Goal: Task Accomplishment & Management: Manage account settings

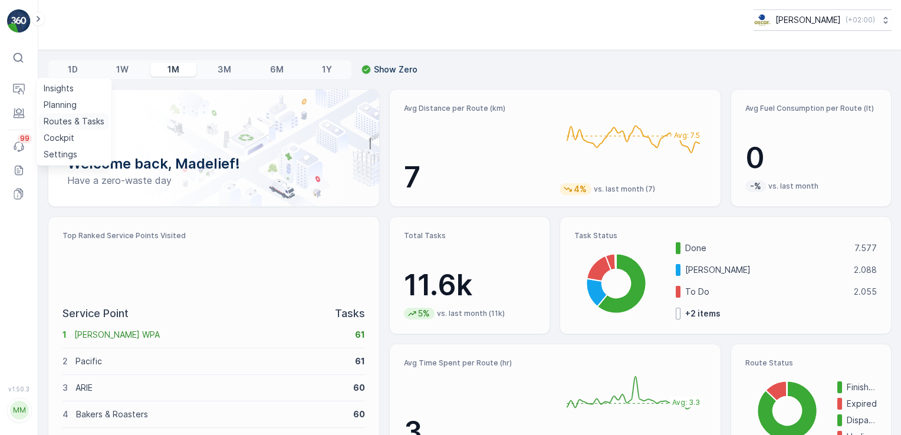
click at [69, 123] on p "Routes & Tasks" at bounding box center [74, 122] width 61 height 12
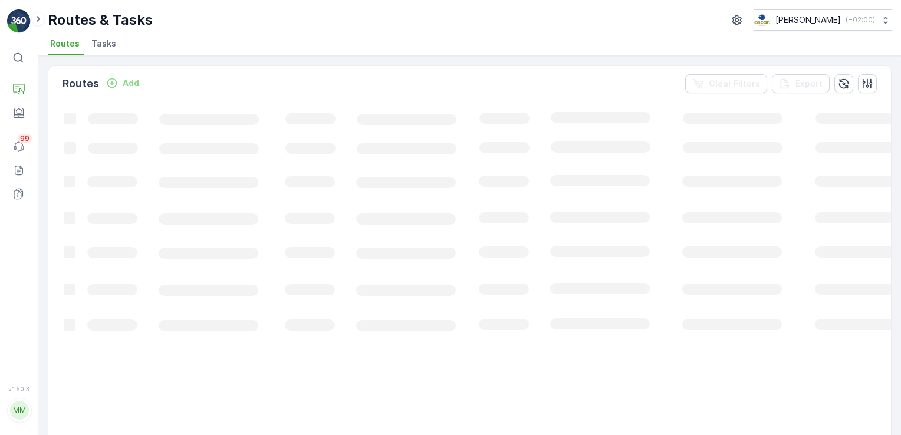
click at [107, 48] on span "Tasks" at bounding box center [103, 44] width 25 height 12
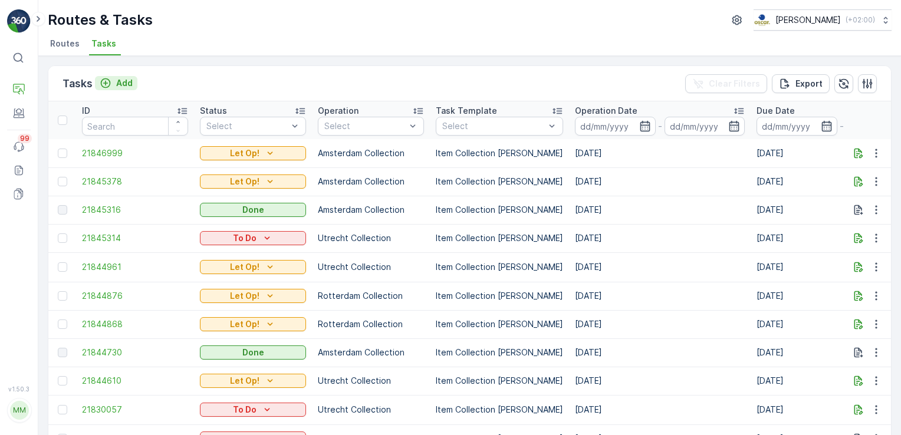
click at [120, 84] on p "Add" at bounding box center [124, 83] width 17 height 12
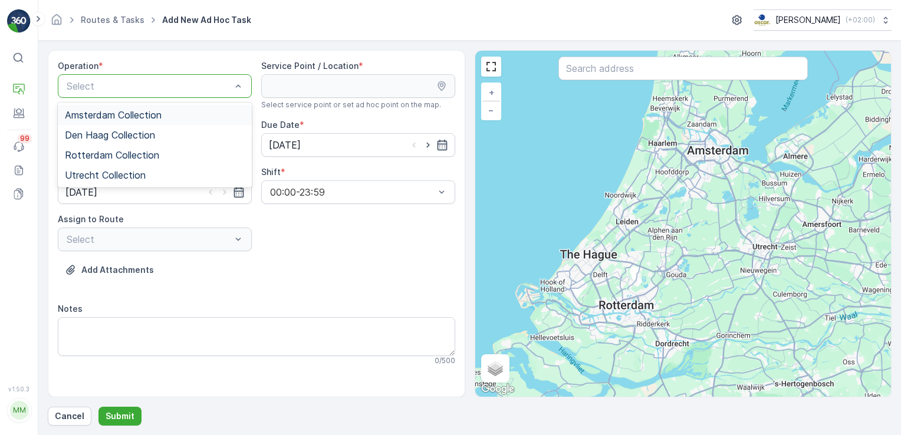
drag, startPoint x: 172, startPoint y: 112, endPoint x: 186, endPoint y: 110, distance: 14.3
click at [172, 112] on div "Amsterdam Collection" at bounding box center [155, 115] width 180 height 11
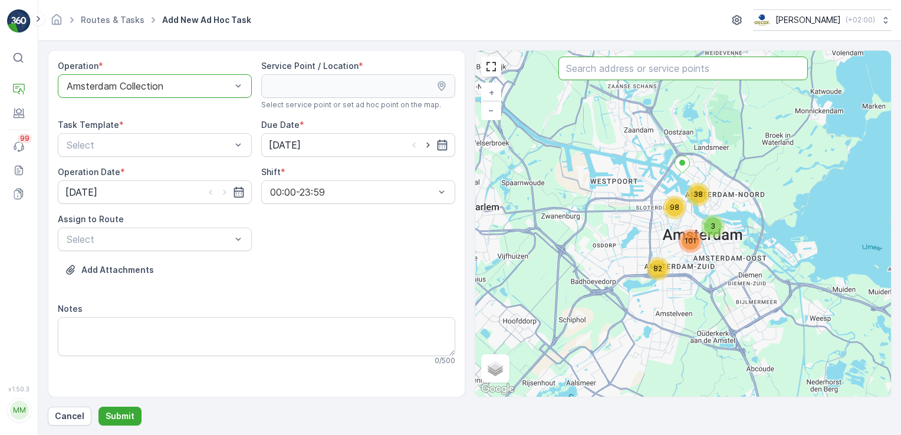
click at [660, 70] on input "text" at bounding box center [682, 69] width 249 height 24
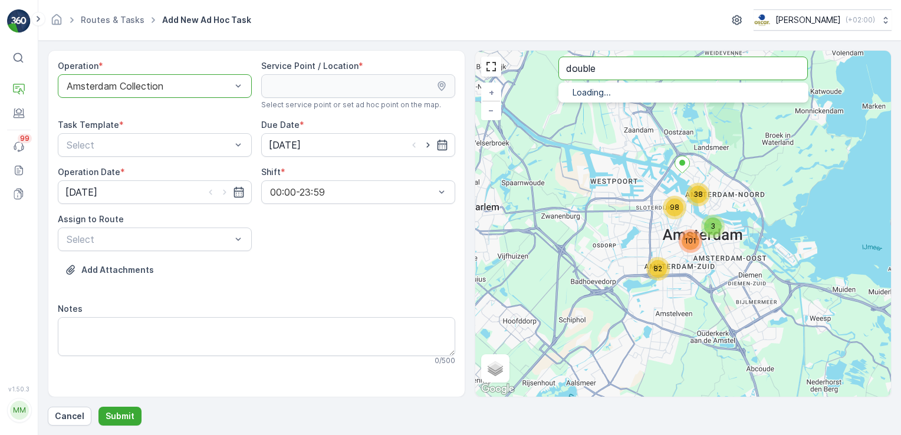
type input "double"
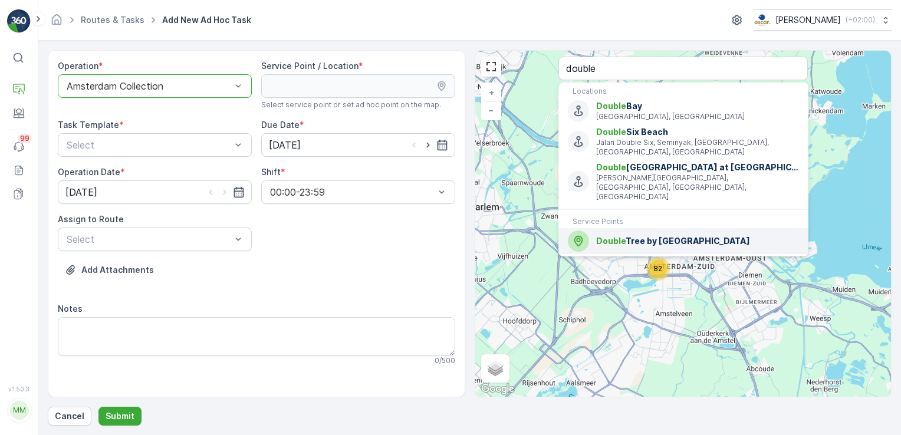
click at [633, 235] on span "Double Tree by Hilton Hotel Amsterdam Centraal Station" at bounding box center [697, 241] width 202 height 12
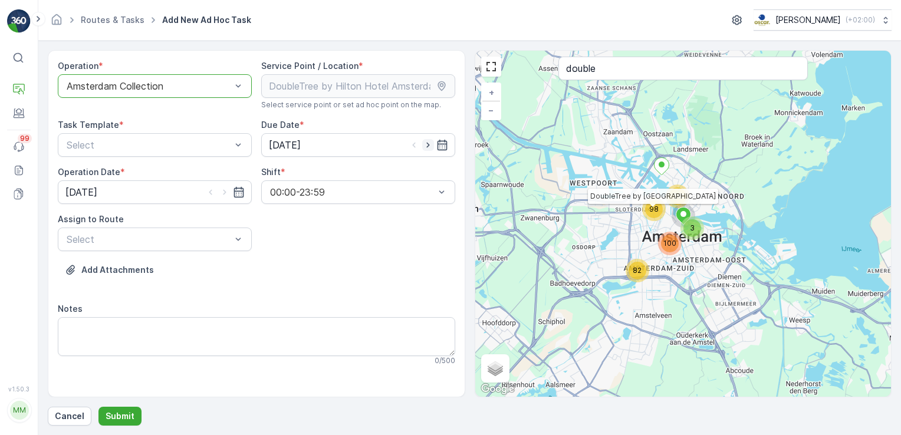
click at [432, 143] on icon "button" at bounding box center [428, 145] width 12 height 12
type input "18.09.2025"
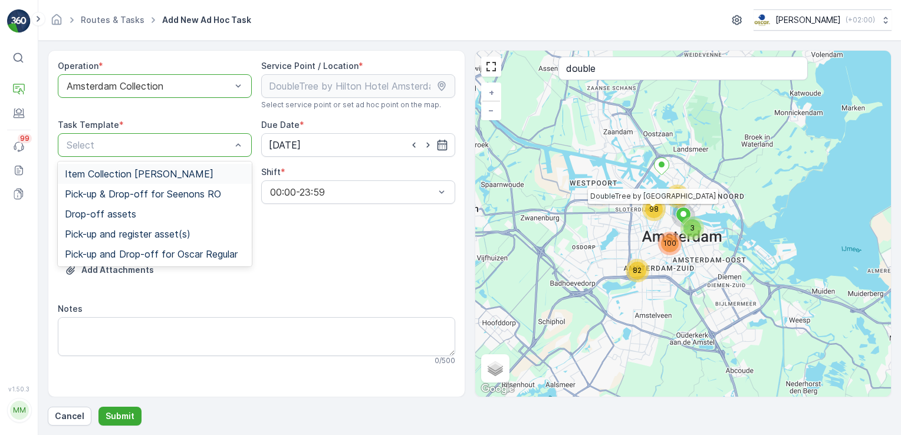
click at [202, 174] on div "Item Collection Oscar Regulier" at bounding box center [155, 174] width 180 height 11
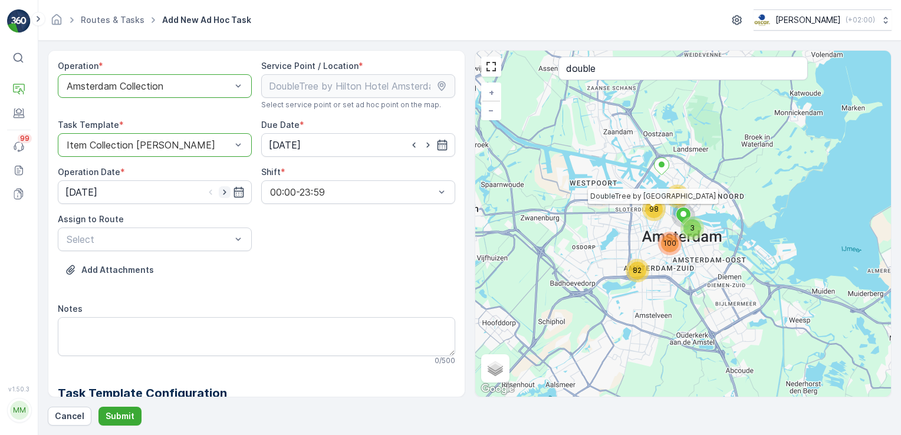
click at [223, 190] on icon "button" at bounding box center [224, 192] width 3 height 5
type input "18.09.2025"
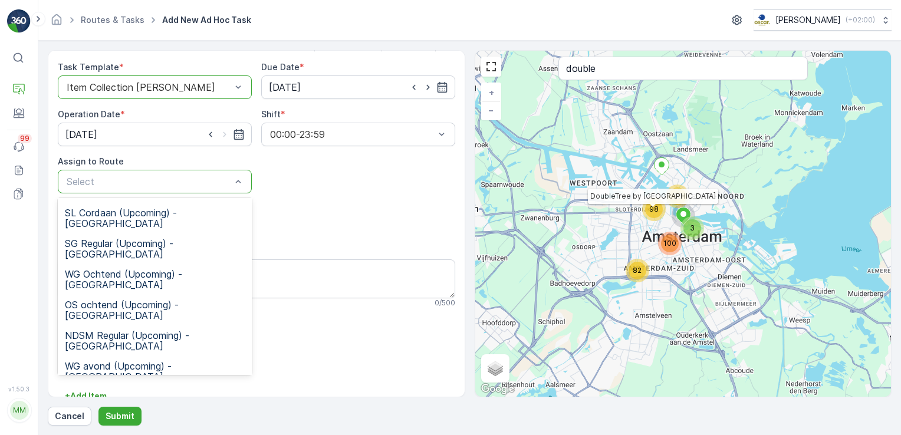
scroll to position [118, 0]
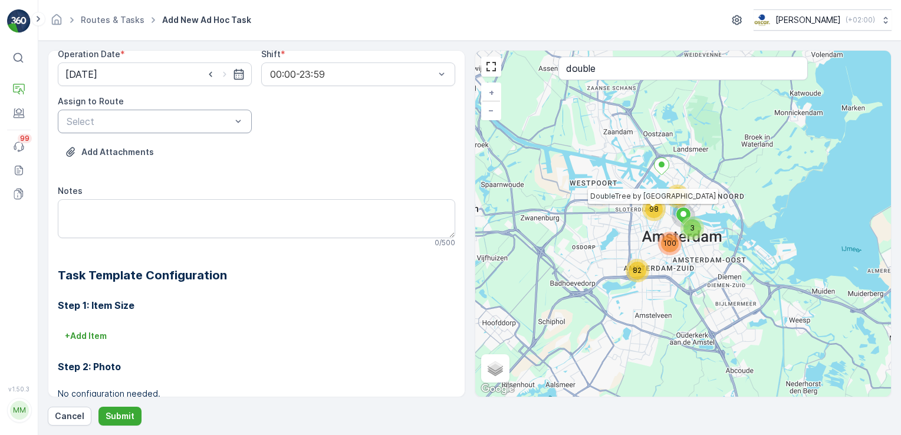
click at [360, 141] on div "Operation * option Amsterdam Collection, selected. Amsterdam Collection Service…" at bounding box center [256, 234] width 397 height 585
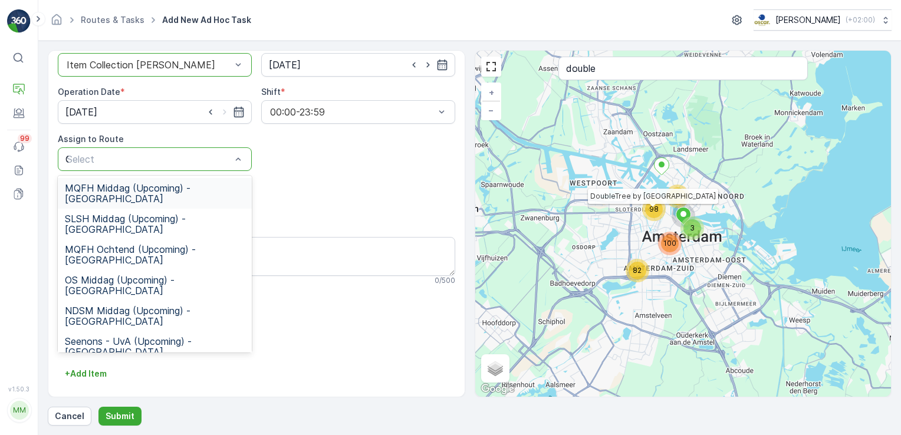
type input "OM"
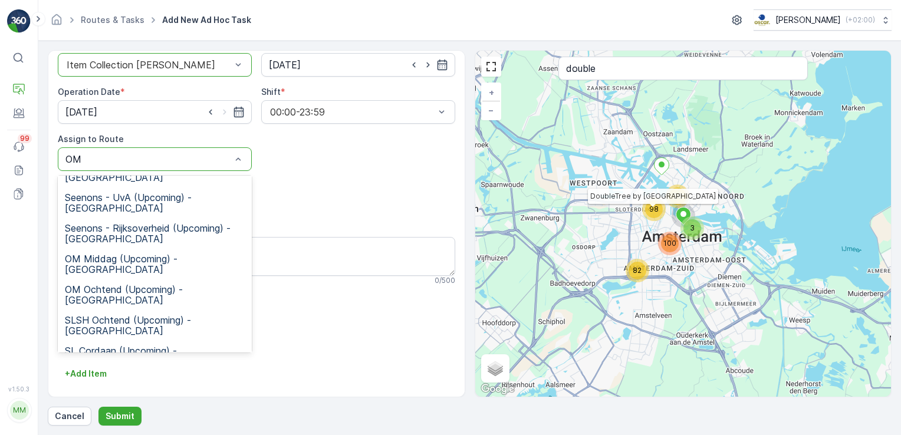
scroll to position [143, 0]
click at [163, 281] on div "OM Ochtend (Upcoming) - Amsterdam" at bounding box center [155, 296] width 194 height 31
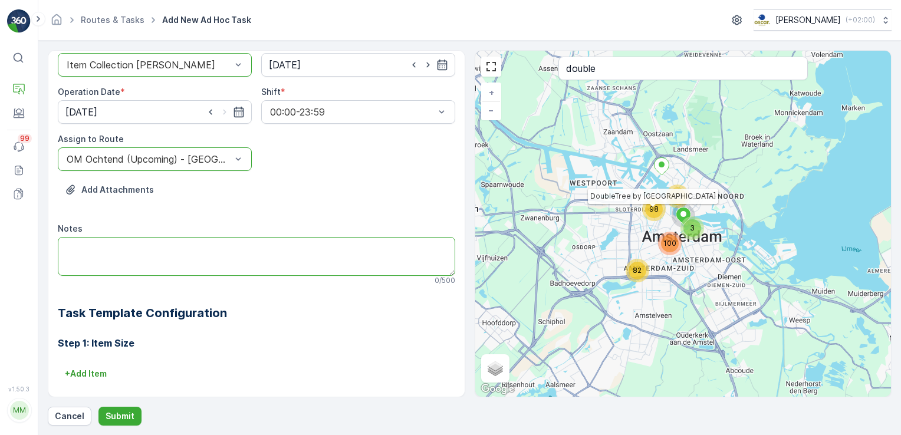
click at [156, 251] on textarea "Notes" at bounding box center [256, 256] width 397 height 39
type textarea "K"
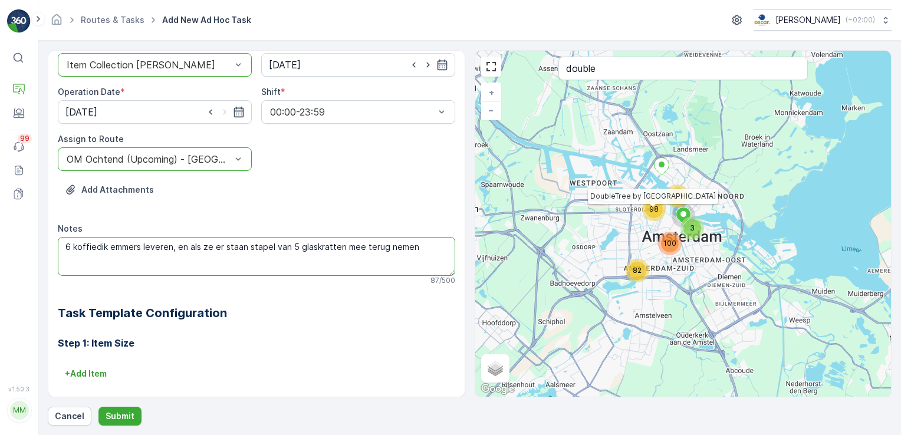
click at [212, 246] on textarea "6 koffiedik emmers leveren, en als ze er staan stapel van 5 glaskratten mee ter…" at bounding box center [256, 256] width 397 height 39
click at [216, 246] on textarea "6 koffiedik emmers leveren, en als ze er staan stapel van 5 glaskratten mee ter…" at bounding box center [256, 256] width 397 height 39
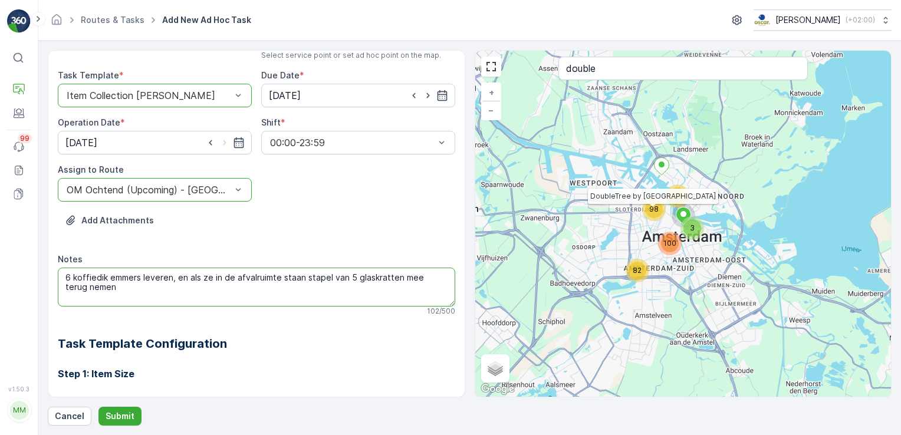
scroll to position [0, 0]
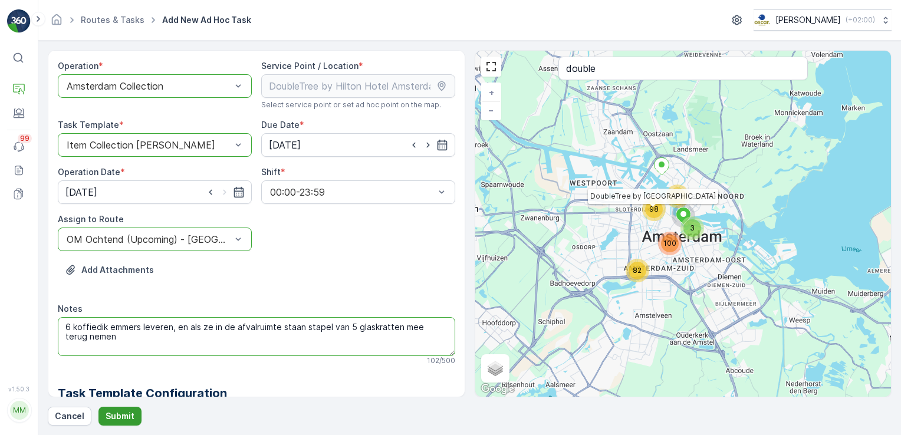
type textarea "6 koffiedik emmers leveren, en als ze in de afvalruimte staan stapel van 5 glas…"
click at [126, 421] on p "Submit" at bounding box center [120, 416] width 29 height 12
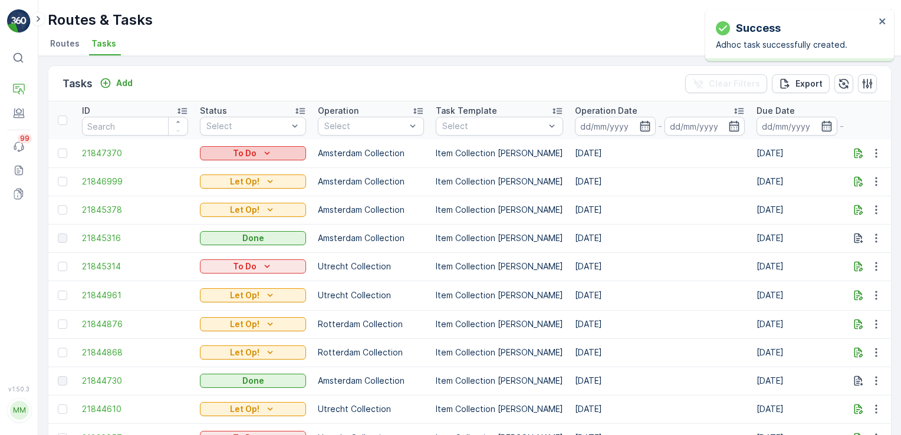
click at [267, 151] on icon "To Do" at bounding box center [267, 153] width 12 height 12
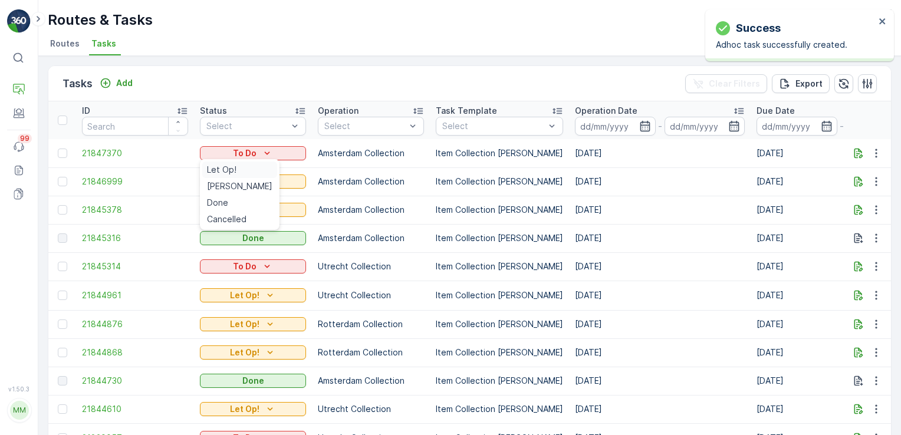
click at [226, 168] on span "Let Op!" at bounding box center [221, 170] width 29 height 12
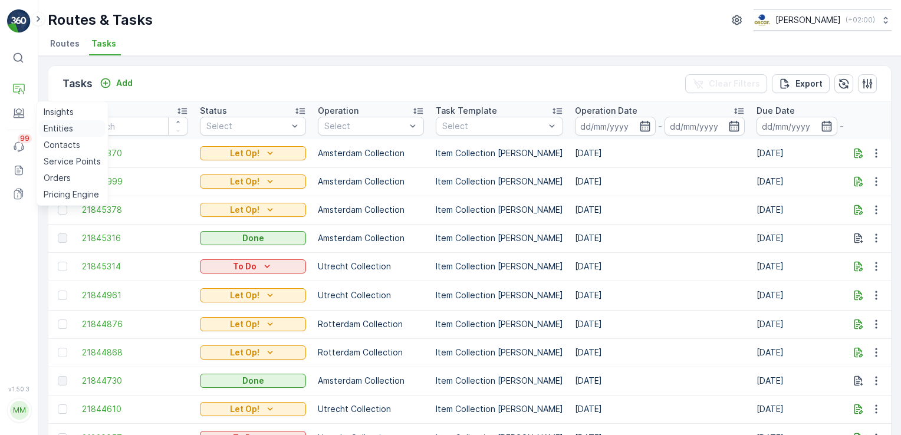
click at [70, 124] on p "Entities" at bounding box center [58, 129] width 29 height 12
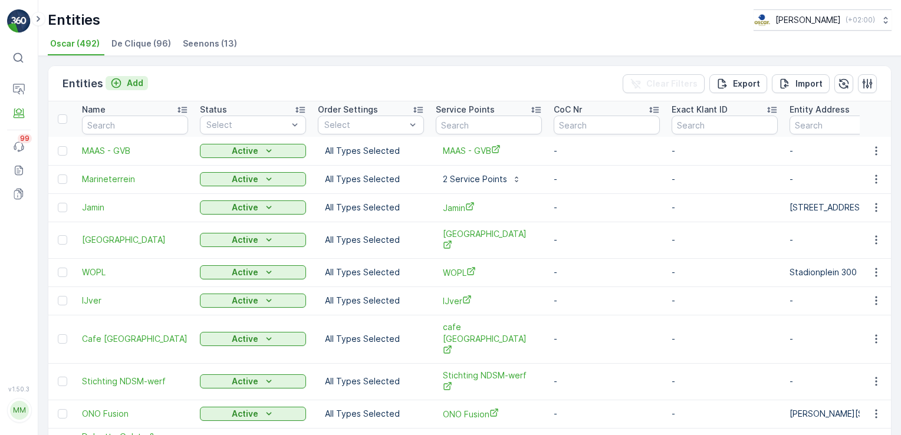
click at [127, 82] on p "Add" at bounding box center [135, 83] width 17 height 12
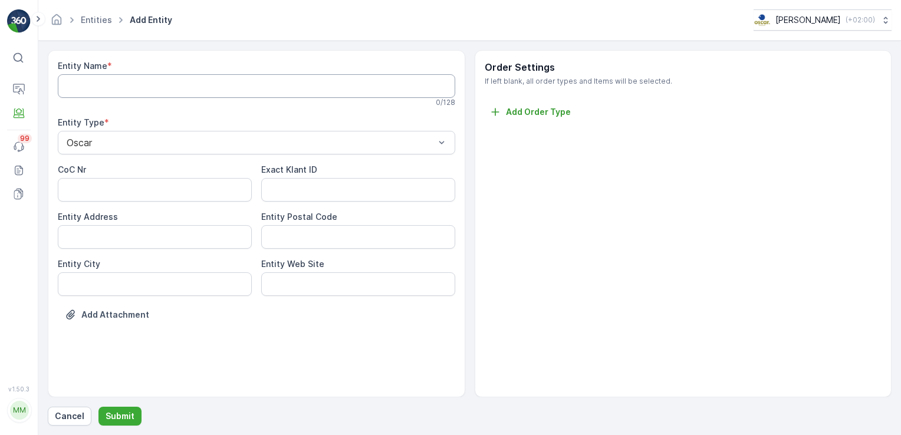
click at [133, 85] on Name "Entity Name" at bounding box center [256, 86] width 397 height 24
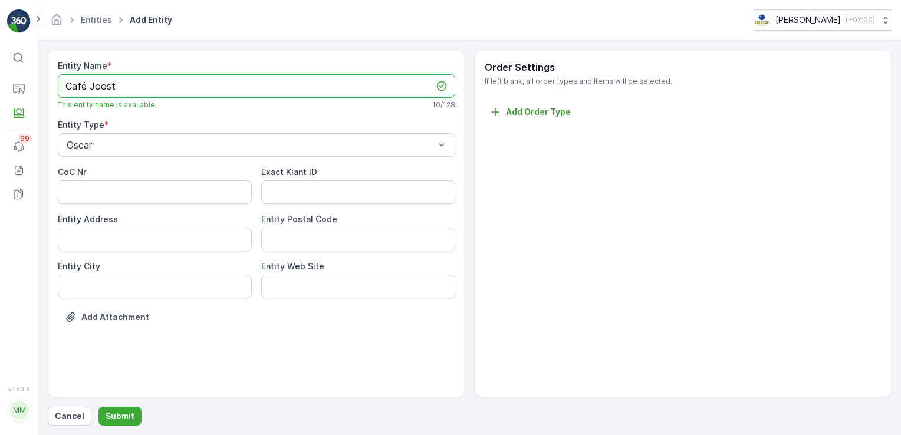
type Name "Café Joost"
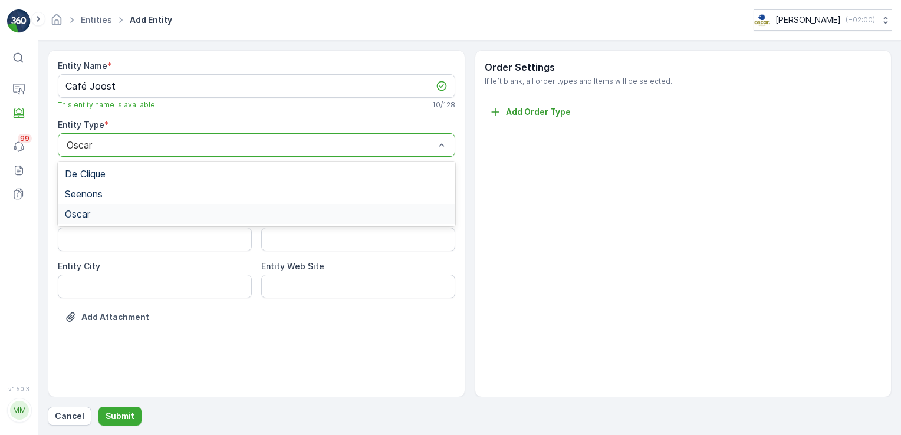
click at [104, 213] on div "Oscar" at bounding box center [256, 214] width 383 height 11
click at [326, 243] on Code "Entity Postal Code" at bounding box center [358, 240] width 194 height 24
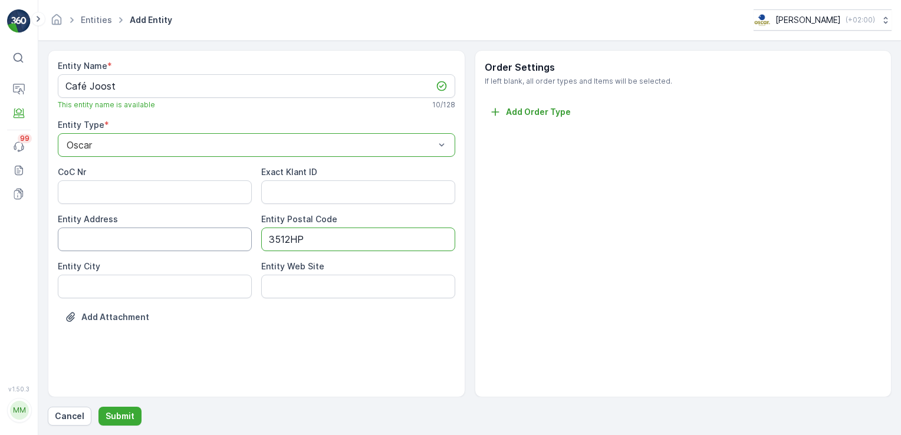
type Code "3512HP"
click at [180, 230] on Address "Entity Address" at bounding box center [155, 240] width 194 height 24
type Address "Achter Sint Pieter 3"
click at [182, 287] on City "Entity City" at bounding box center [155, 287] width 194 height 24
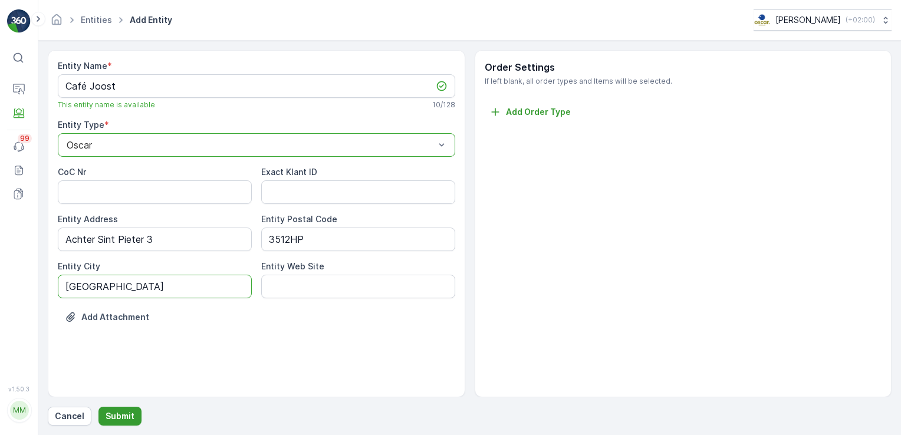
type City "[GEOGRAPHIC_DATA]"
click at [132, 416] on button "Submit" at bounding box center [119, 416] width 43 height 19
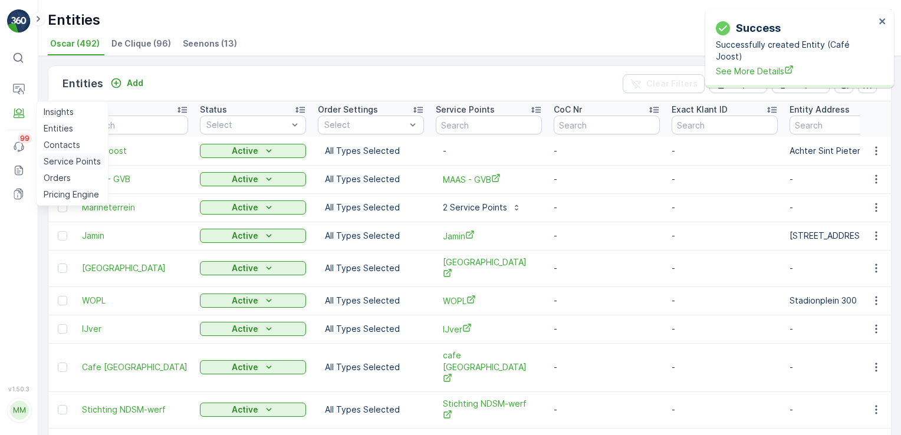
click at [61, 160] on p "Service Points" at bounding box center [72, 162] width 57 height 12
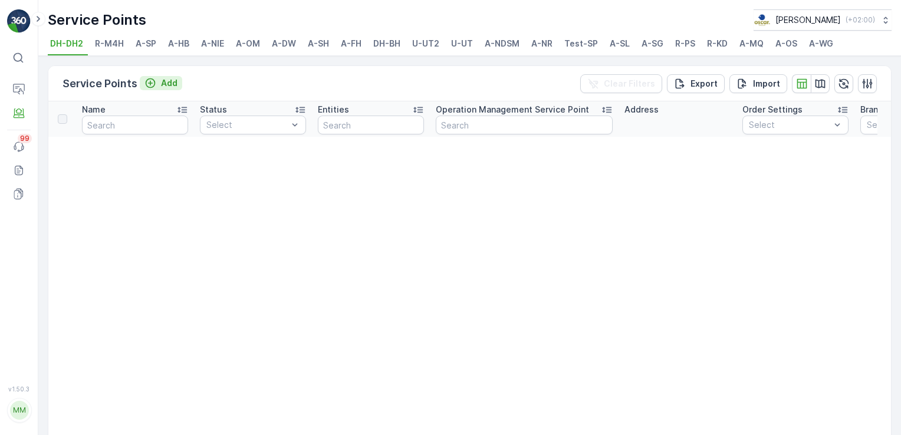
click at [163, 82] on p "Add" at bounding box center [169, 83] width 17 height 12
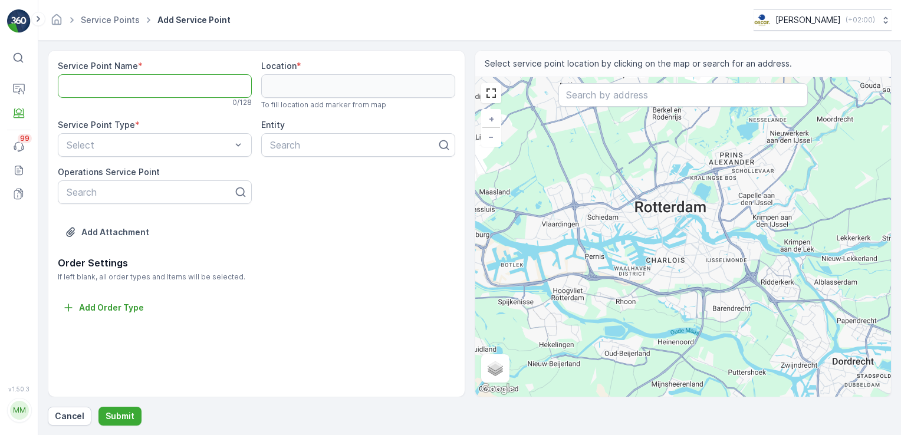
click at [174, 77] on Name "Service Point Name" at bounding box center [155, 86] width 194 height 24
type Name "Café Joost"
click at [575, 98] on input "text" at bounding box center [682, 95] width 249 height 24
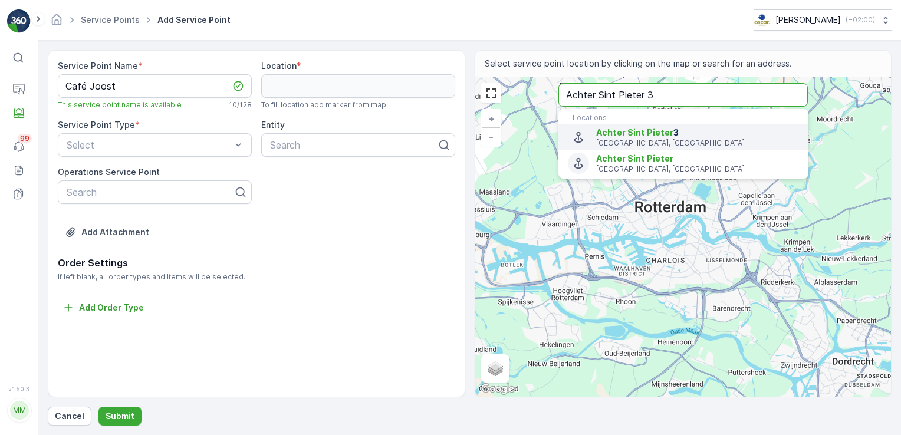
type input "Achter Sint Pieter 3"
click at [578, 139] on icon "Menu" at bounding box center [578, 137] width 9 height 11
type input "52.0918912,5.1228109"
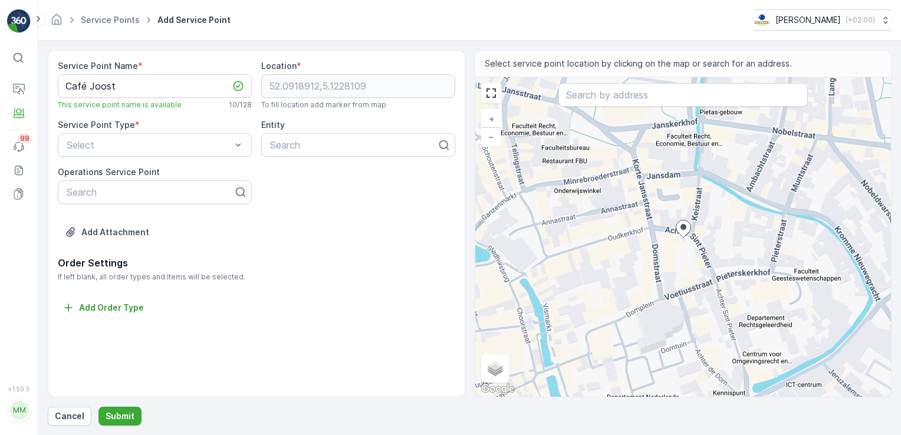
click at [680, 230] on icon at bounding box center [683, 228] width 15 height 17
click at [597, 86] on input "text" at bounding box center [682, 95] width 249 height 24
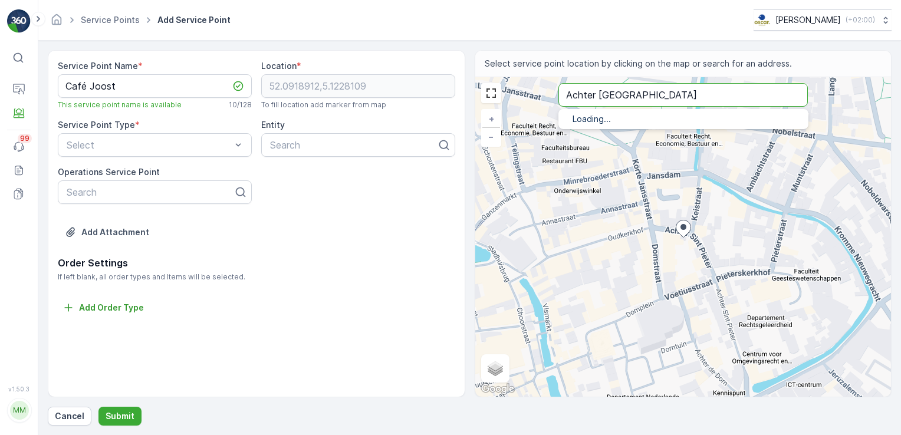
type input "Achter Sint Pieter 3 Utrecht"
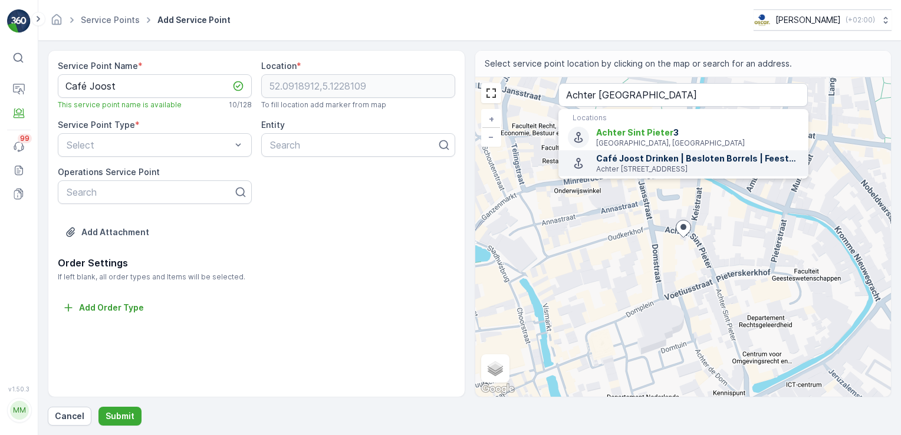
click at [580, 162] on icon "Menu" at bounding box center [578, 163] width 13 height 13
type input "52.0918921,5.122746999999999"
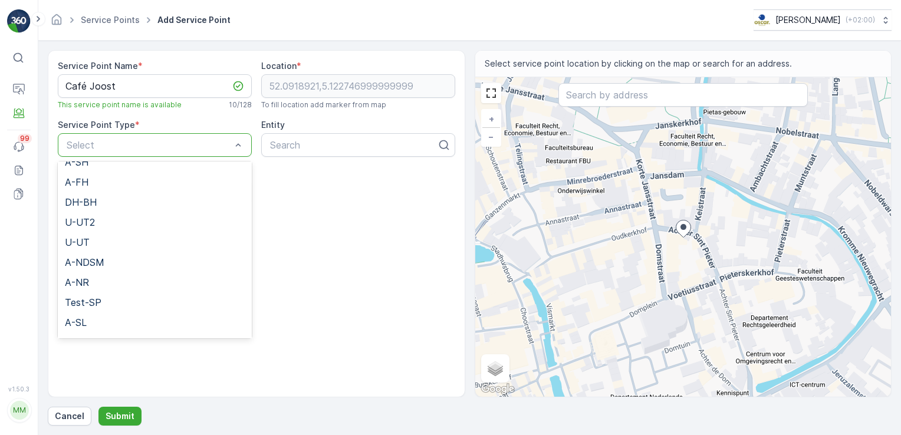
scroll to position [153, 0]
click at [129, 236] on div "U-UT" at bounding box center [155, 241] width 180 height 11
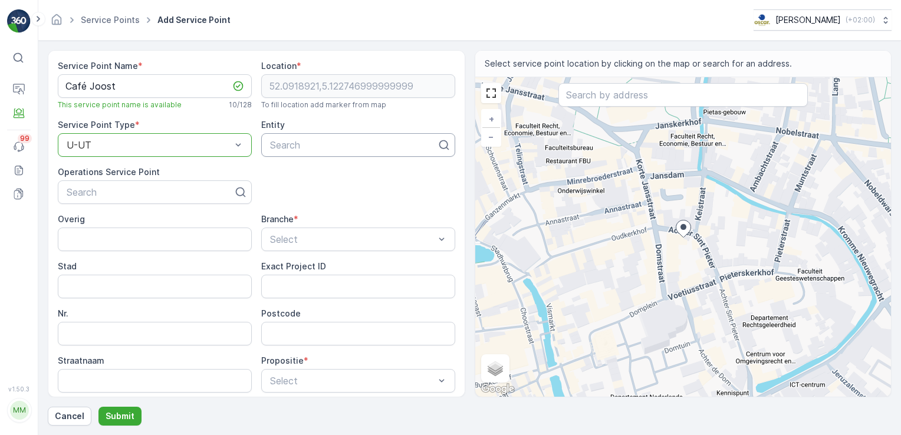
click at [286, 144] on div at bounding box center [353, 145] width 169 height 11
type input "Café Joost"
click at [314, 171] on span "Café Joost" at bounding box center [293, 174] width 50 height 11
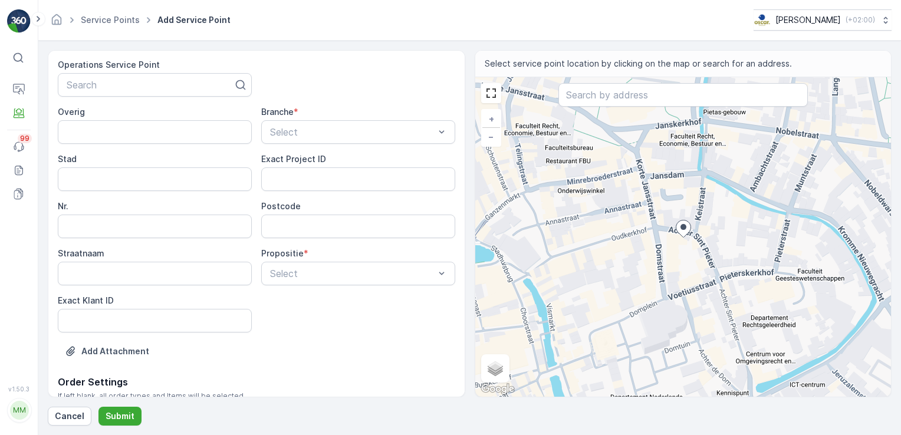
scroll to position [113, 0]
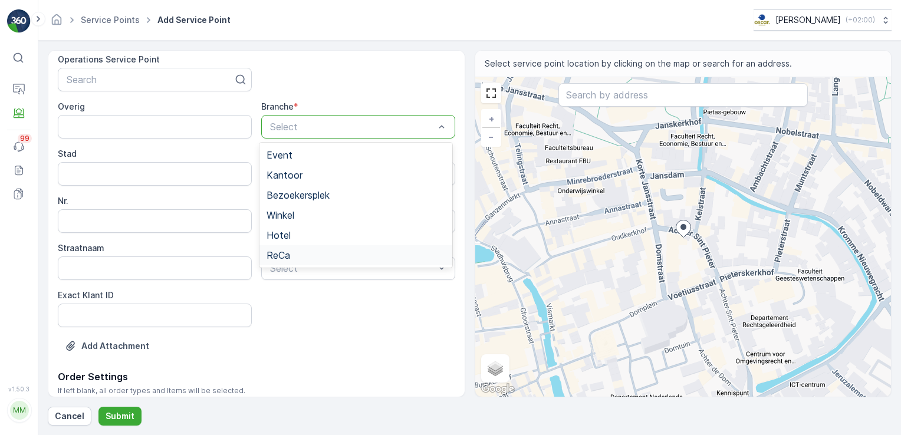
click at [306, 257] on div "ReCa" at bounding box center [355, 255] width 179 height 11
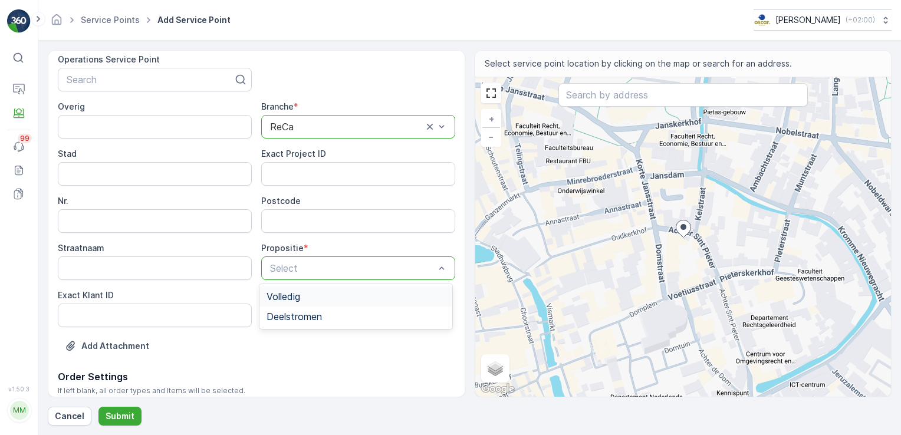
click at [306, 257] on div "Select" at bounding box center [358, 268] width 194 height 24
click at [300, 301] on span "Volledig" at bounding box center [283, 296] width 34 height 11
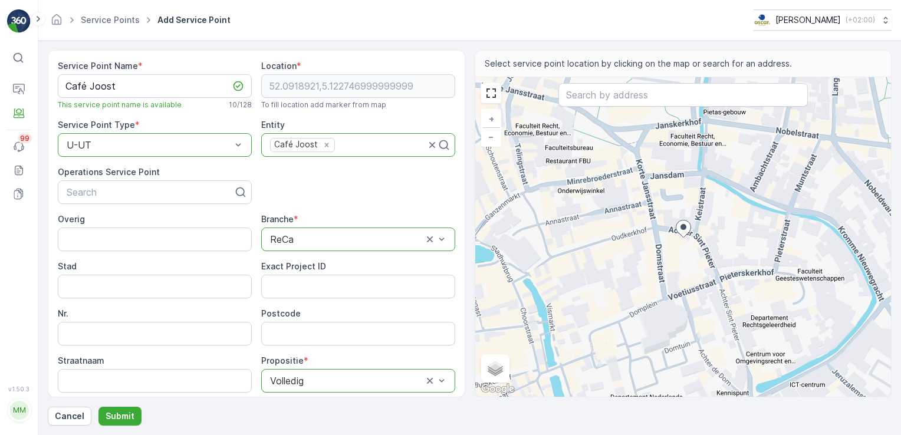
scroll to position [153, 0]
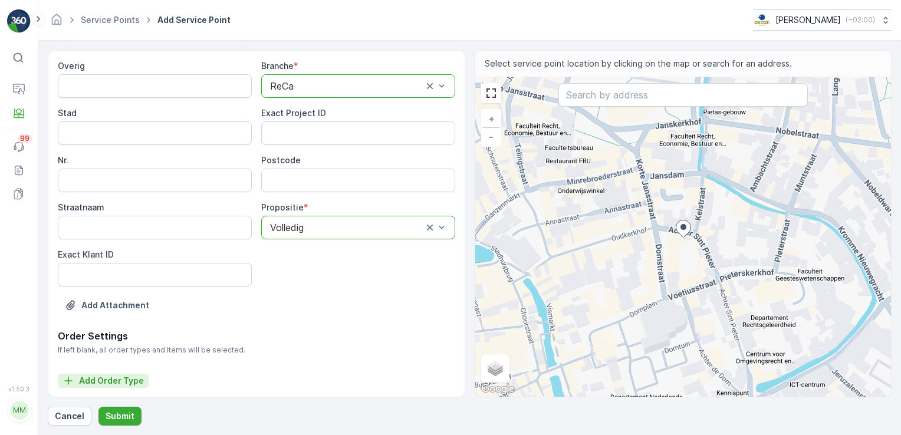
click at [130, 376] on p "Add Order Type" at bounding box center [111, 381] width 65 height 12
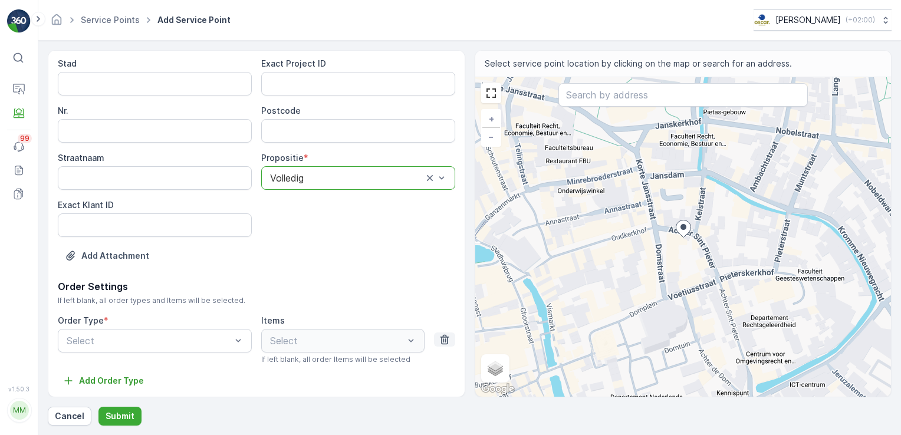
click at [439, 338] on icon "button" at bounding box center [445, 340] width 12 height 12
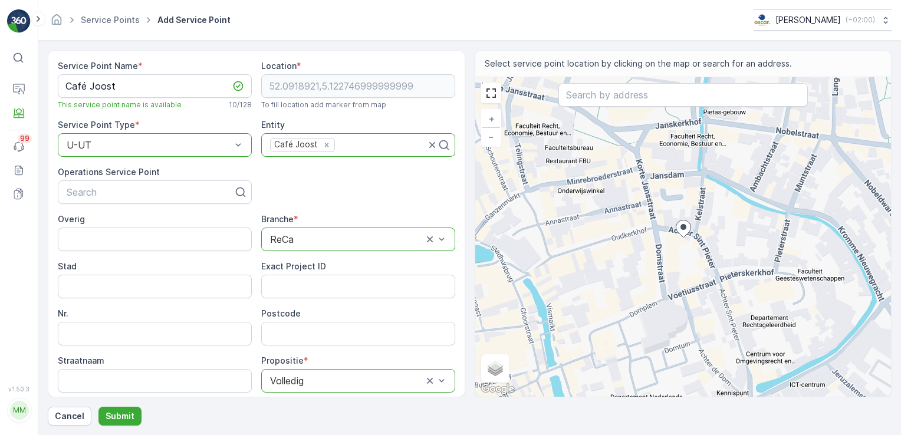
scroll to position [153, 0]
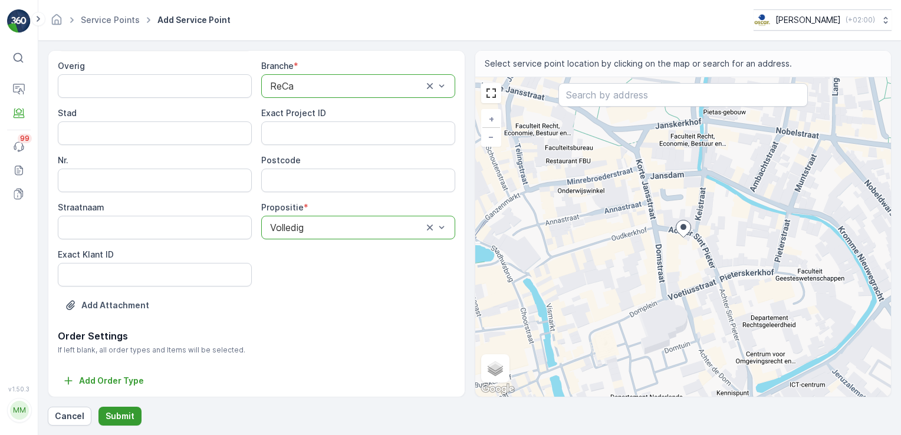
click at [120, 419] on p "Submit" at bounding box center [120, 416] width 29 height 12
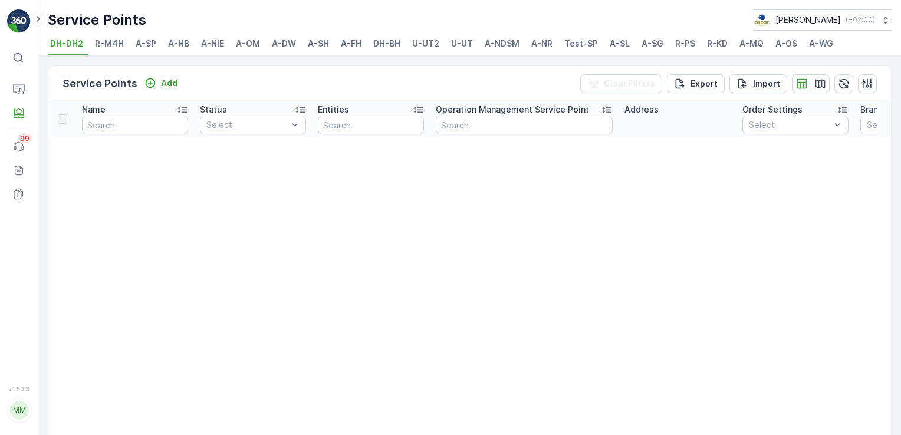
click at [457, 35] on li "U-UT" at bounding box center [463, 45] width 29 height 20
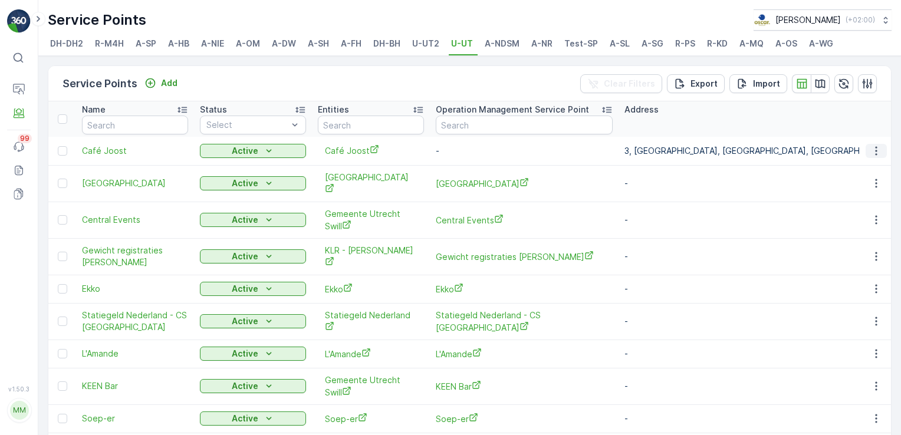
click at [875, 155] on icon "button" at bounding box center [876, 151] width 12 height 12
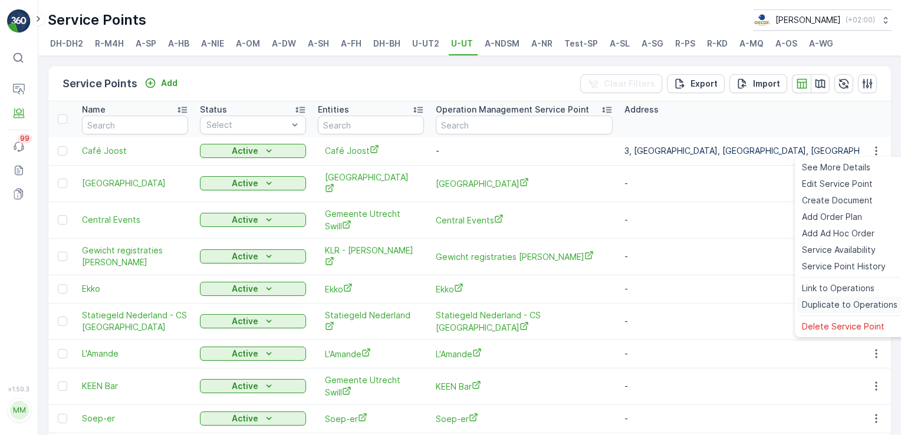
click at [832, 307] on span "Duplicate to Operations" at bounding box center [850, 305] width 96 height 12
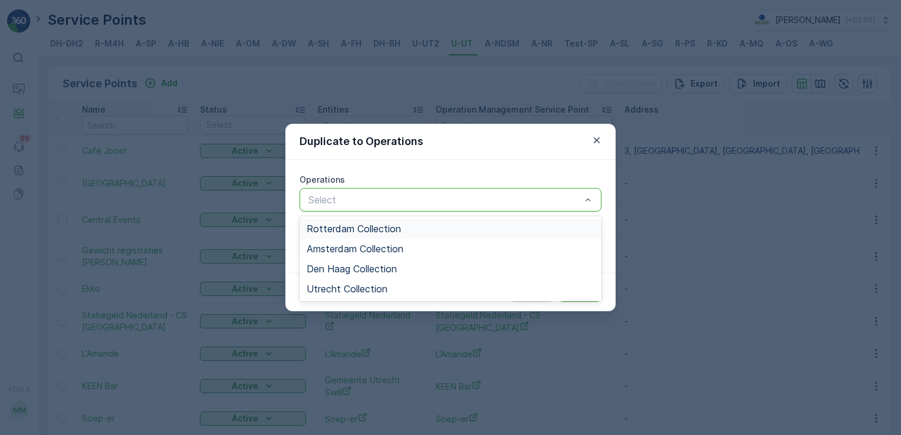
click at [532, 211] on div "Select" at bounding box center [450, 200] width 302 height 24
click at [400, 291] on div "Utrecht Collection" at bounding box center [451, 289] width 288 height 11
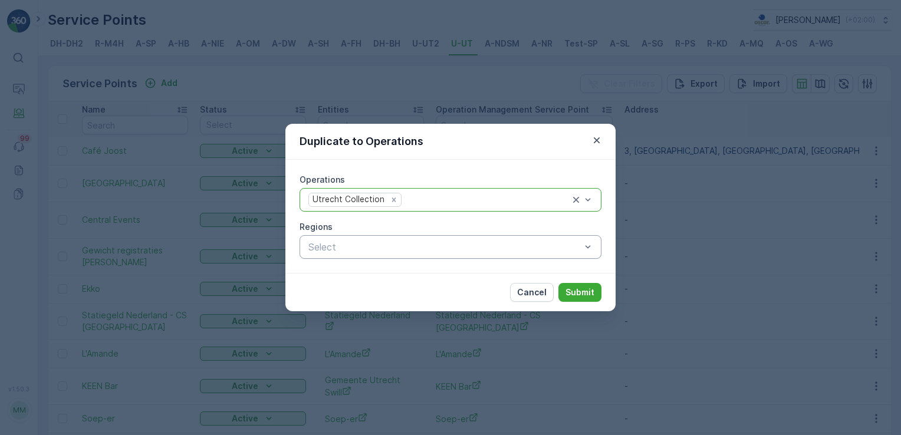
click at [410, 255] on div "Select" at bounding box center [450, 247] width 302 height 24
click at [418, 231] on div "Regions" at bounding box center [450, 227] width 302 height 12
click at [573, 290] on p "Submit" at bounding box center [579, 293] width 29 height 12
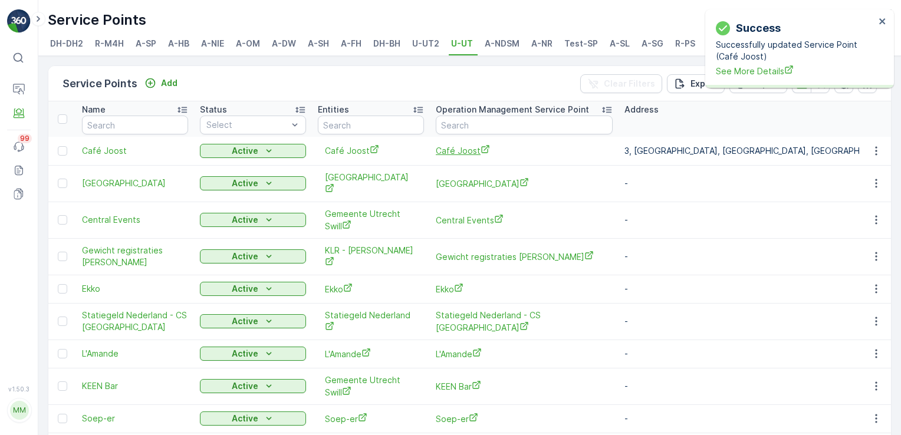
click at [452, 150] on span "Café Joost" at bounding box center [524, 150] width 177 height 12
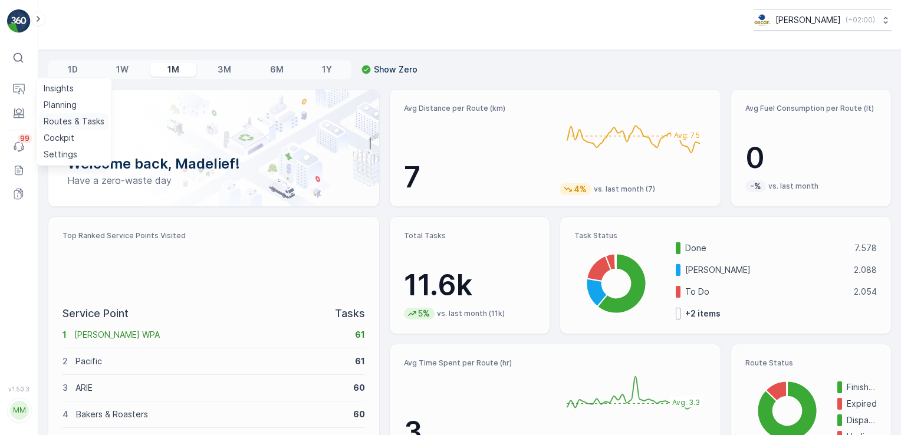
click at [54, 117] on p "Routes & Tasks" at bounding box center [74, 122] width 61 height 12
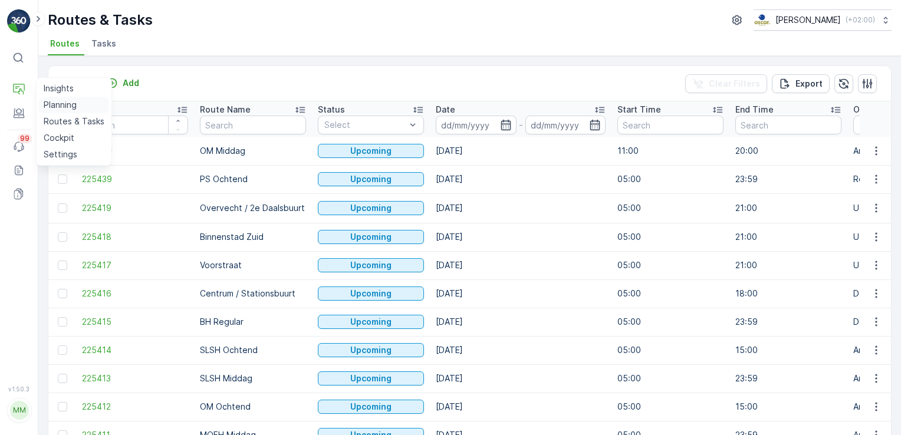
click at [64, 100] on p "Planning" at bounding box center [60, 105] width 33 height 12
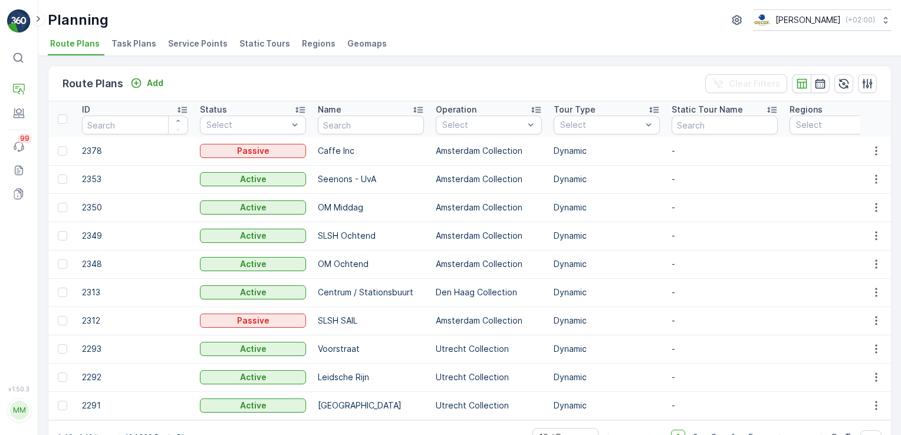
click at [199, 45] on span "Service Points" at bounding box center [198, 44] width 60 height 12
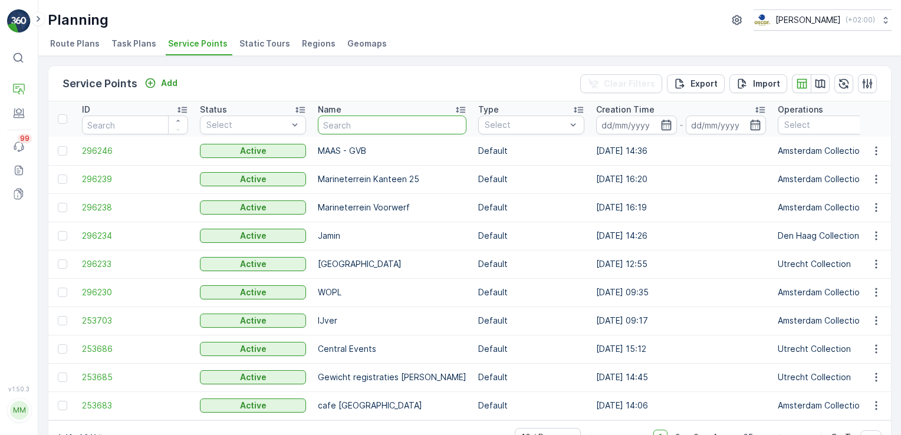
click at [333, 125] on input "text" at bounding box center [392, 125] width 149 height 19
type input "DoubleTree"
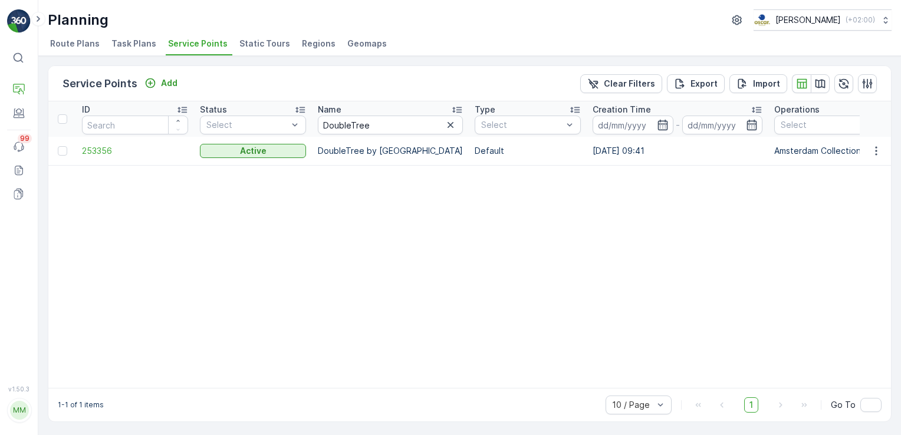
click at [399, 150] on p "DoubleTree by Hilton Hotel Amsterdam Centraal Station" at bounding box center [390, 151] width 145 height 12
click at [108, 150] on span "253356" at bounding box center [135, 151] width 106 height 12
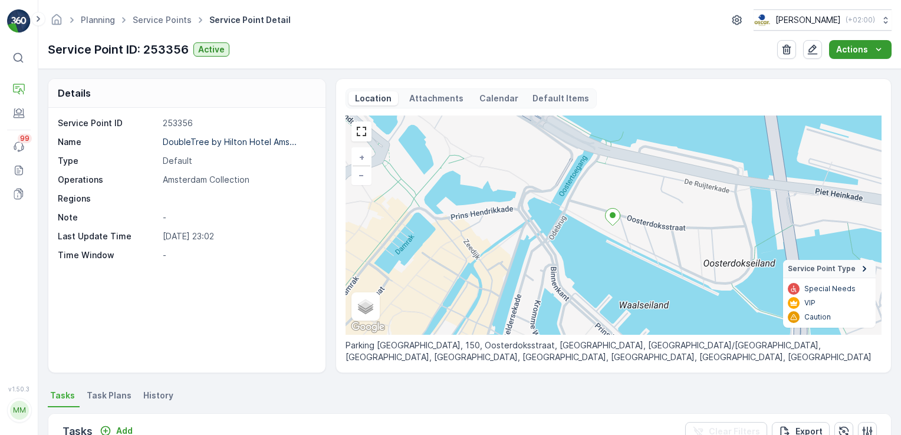
click at [856, 48] on p "Actions" at bounding box center [852, 50] width 32 height 12
click at [809, 52] on icon "button" at bounding box center [812, 50] width 12 height 12
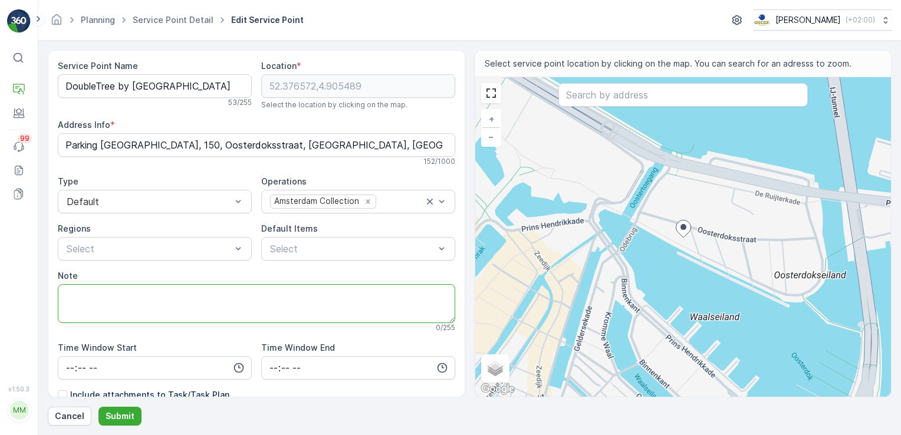
click at [205, 294] on textarea "Note" at bounding box center [256, 303] width 397 height 39
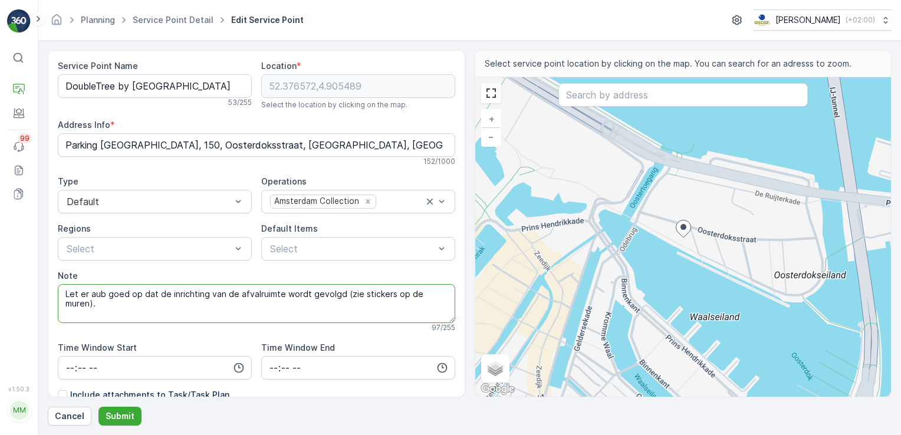
click at [62, 296] on textarea "Let er aub goed op dat de inrichting van de afvalruimte wordt gevolgd (zie stic…" at bounding box center [256, 303] width 397 height 39
click at [282, 305] on textarea "Alle lege containers met open deksels binnen zetten! Let er aub goed op dat de …" at bounding box center [256, 303] width 397 height 39
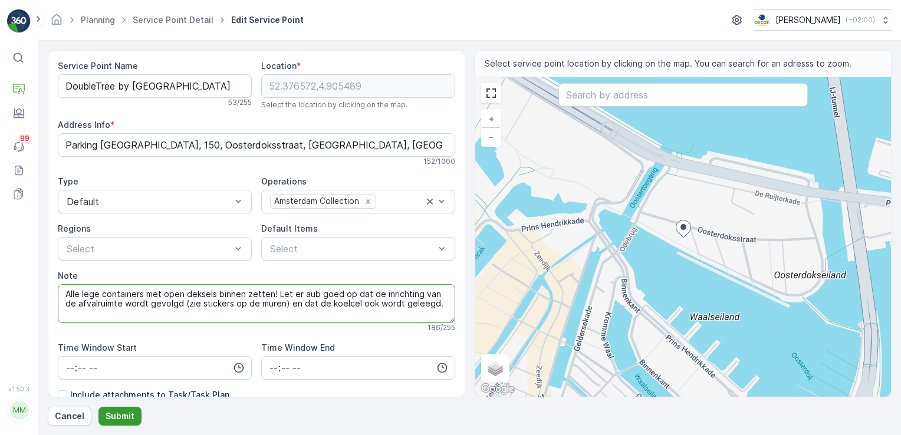
type textarea "Alle lege containers met open deksels binnen zetten! Let er aub goed op dat de …"
click at [108, 418] on p "Submit" at bounding box center [120, 416] width 29 height 12
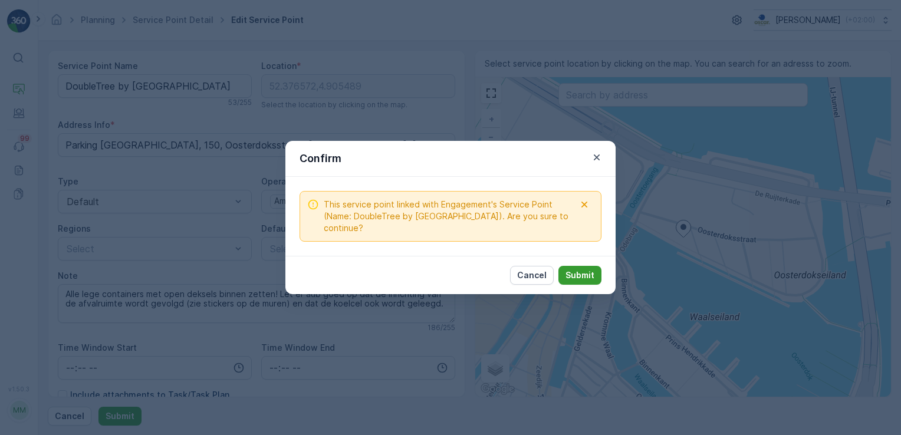
click at [585, 276] on p "Submit" at bounding box center [579, 275] width 29 height 12
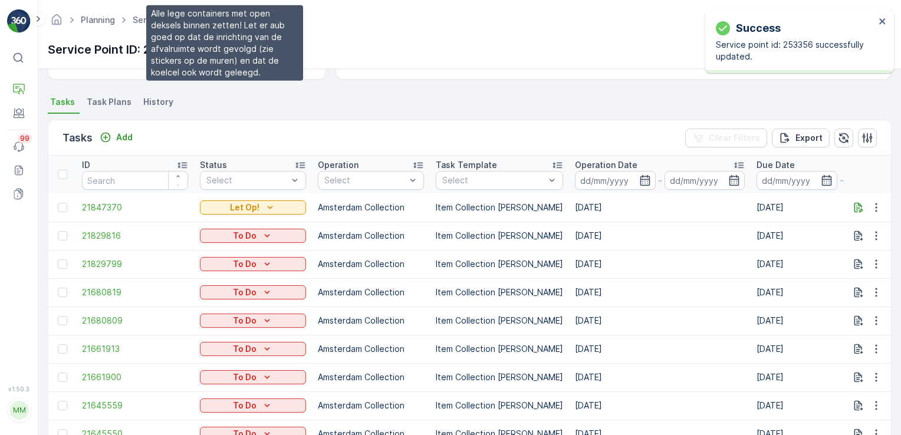
scroll to position [295, 0]
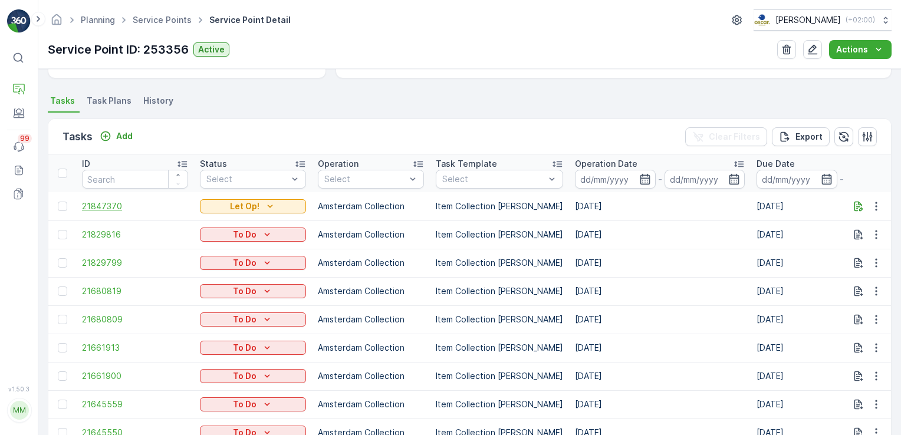
click at [106, 208] on span "21847370" at bounding box center [135, 206] width 106 height 12
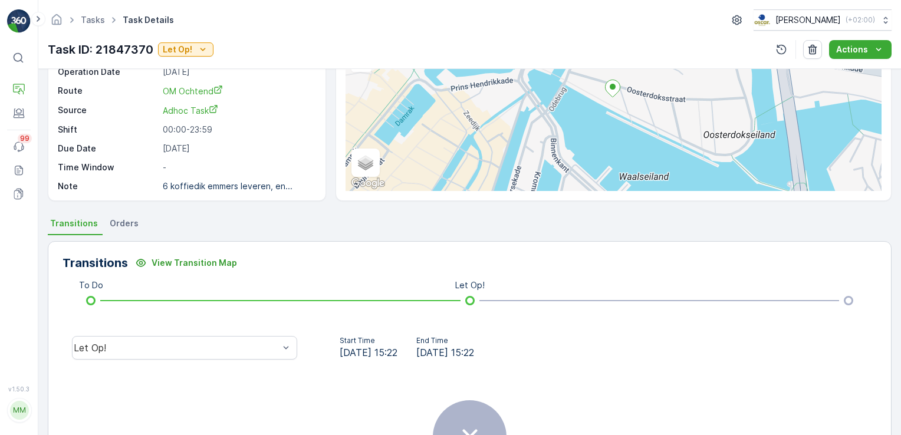
scroll to position [118, 0]
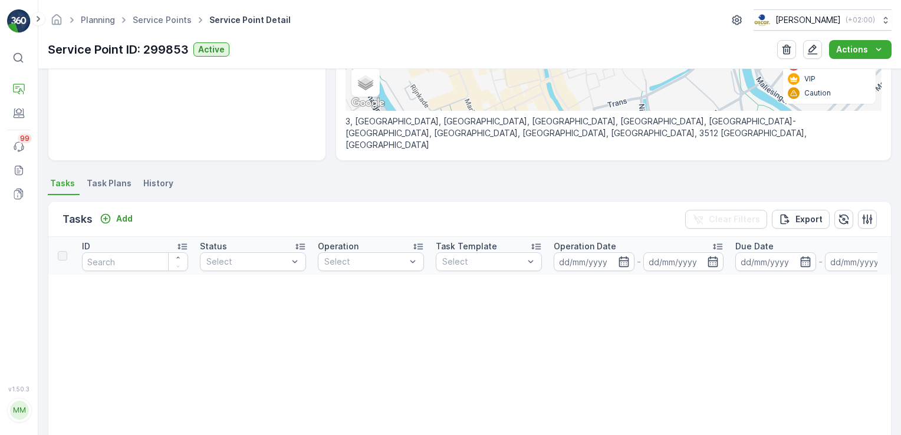
scroll to position [180, 0]
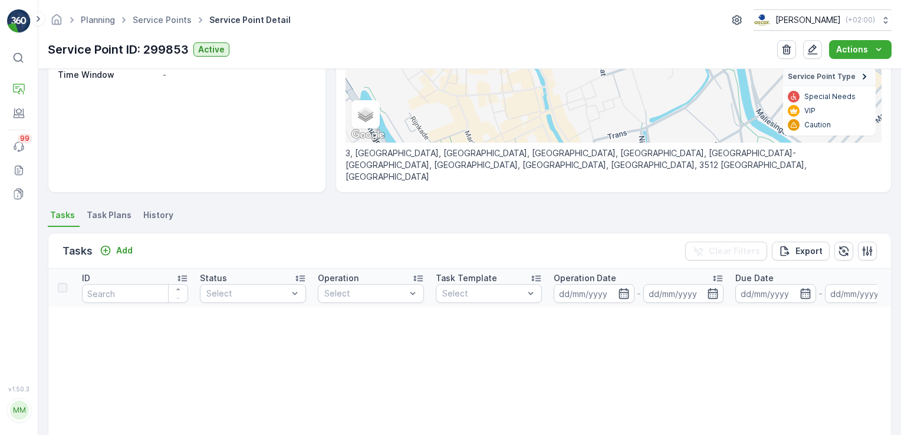
click at [113, 210] on span "Task Plans" at bounding box center [109, 215] width 45 height 12
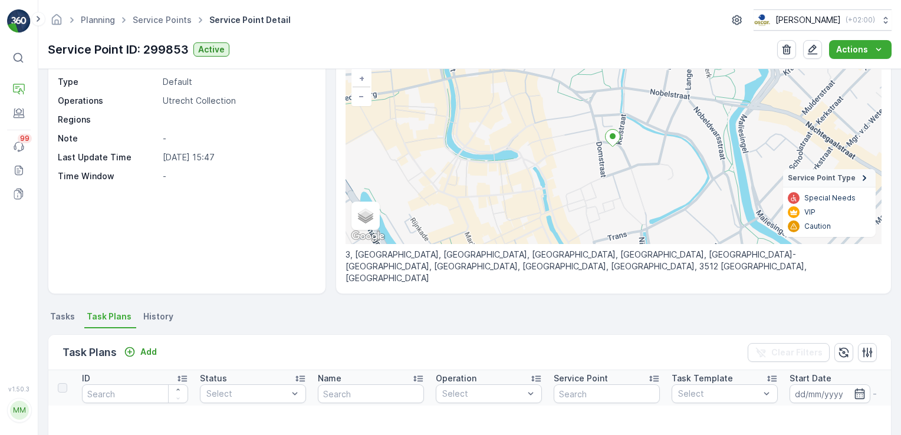
scroll to position [75, 0]
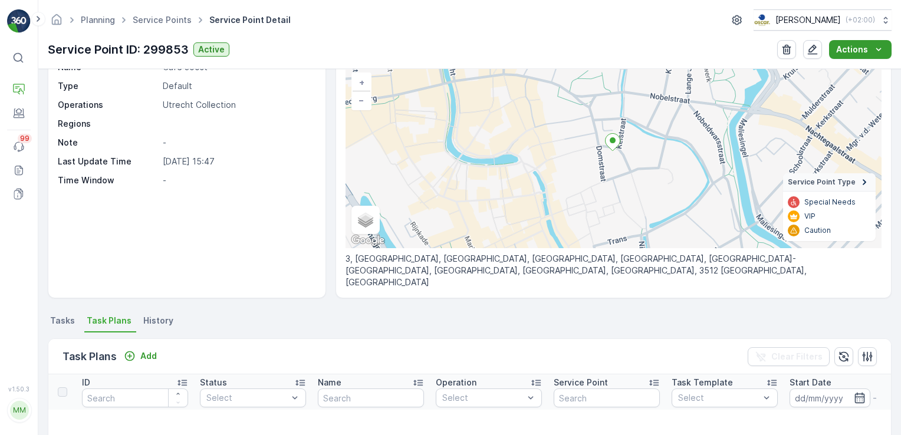
click at [862, 51] on p "Actions" at bounding box center [852, 50] width 32 height 12
click at [847, 67] on span "Add New Task Plan" at bounding box center [843, 71] width 75 height 12
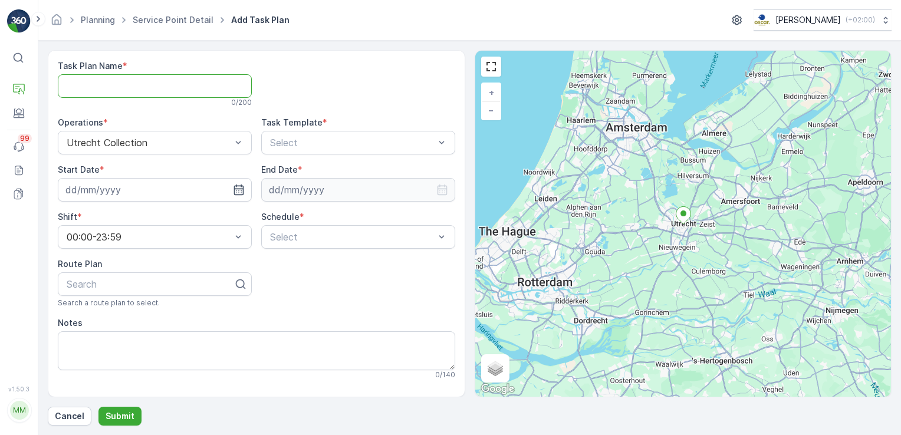
click at [167, 80] on Name "Task Plan Name" at bounding box center [155, 86] width 194 height 24
type Name "Binnenstad Zuid"
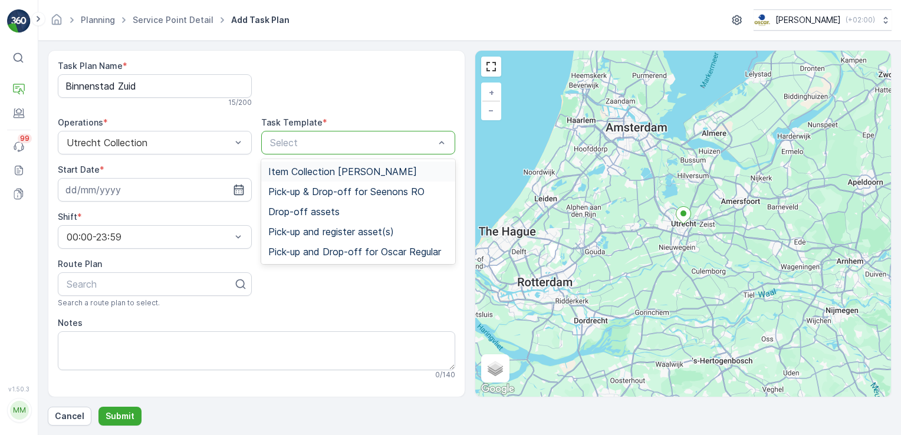
click at [298, 133] on div "Select" at bounding box center [358, 143] width 194 height 24
click at [301, 164] on div "Item Collection Oscar Regulier" at bounding box center [358, 172] width 194 height 20
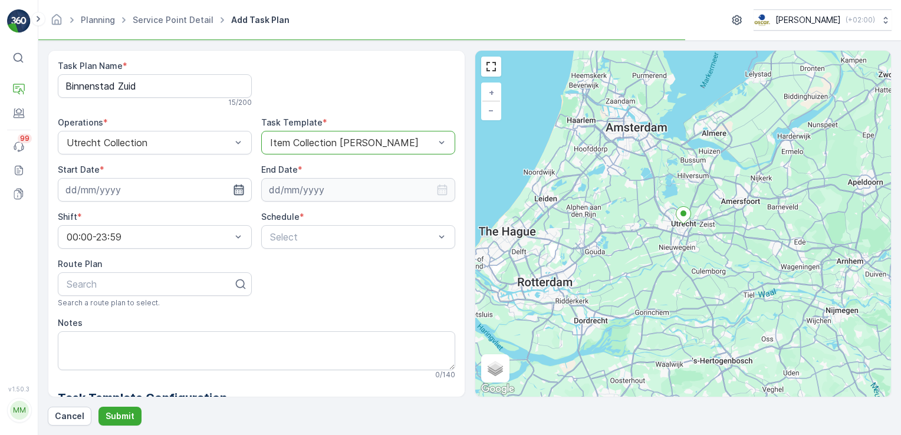
click at [238, 189] on icon "button" at bounding box center [239, 190] width 12 height 12
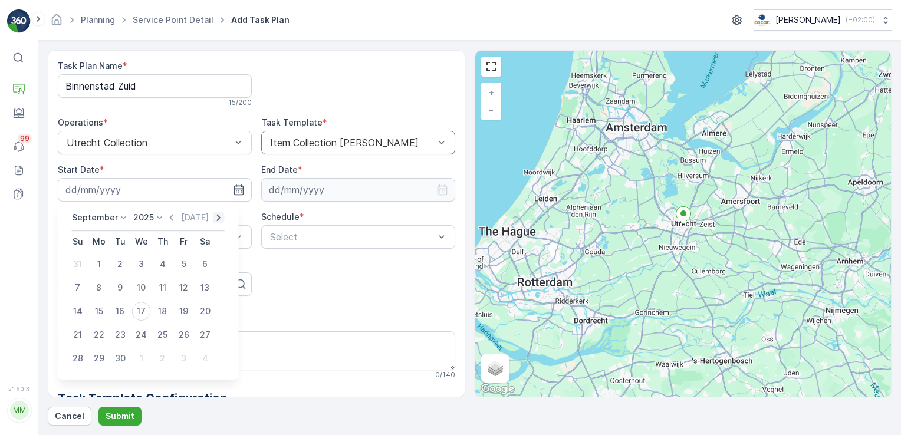
click at [215, 218] on icon "button" at bounding box center [219, 218] width 12 height 12
click at [145, 259] on div "1" at bounding box center [141, 264] width 19 height 19
type input "01.10.2025"
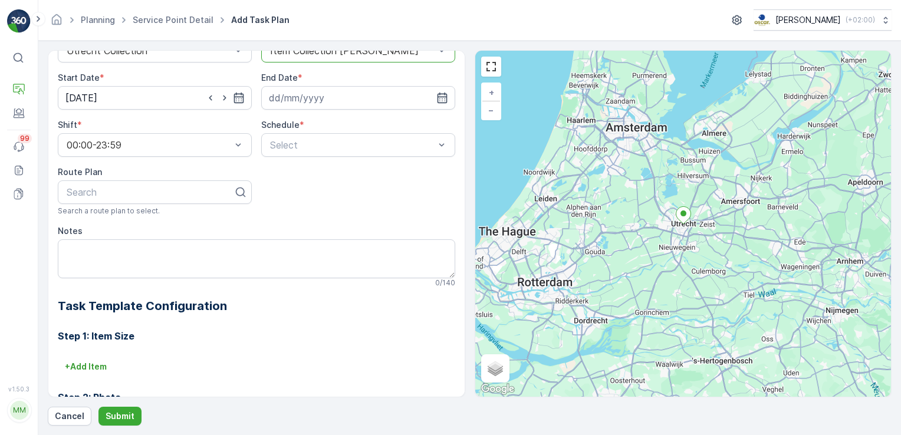
scroll to position [94, 0]
click at [442, 91] on icon "button" at bounding box center [442, 96] width 10 height 11
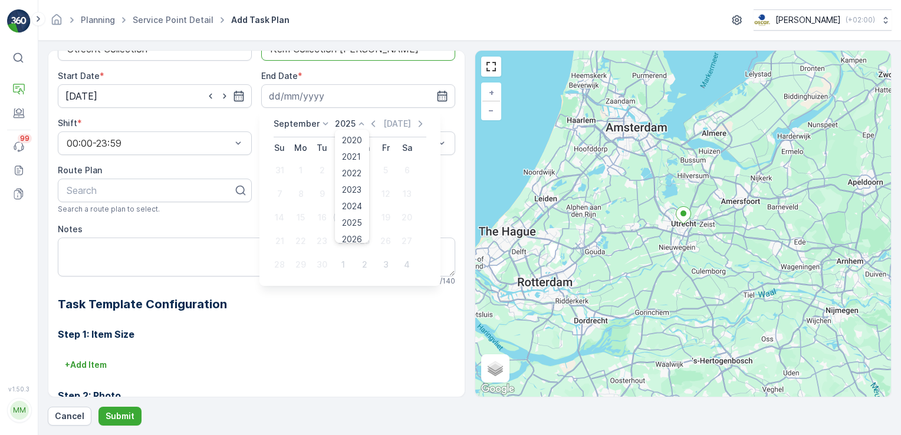
click at [344, 126] on p "2025" at bounding box center [345, 124] width 21 height 12
click at [351, 225] on div "2030" at bounding box center [351, 232] width 29 height 17
click at [410, 130] on div "September 2030 Today" at bounding box center [350, 127] width 153 height 19
click at [415, 127] on icon "button" at bounding box center [421, 124] width 12 height 12
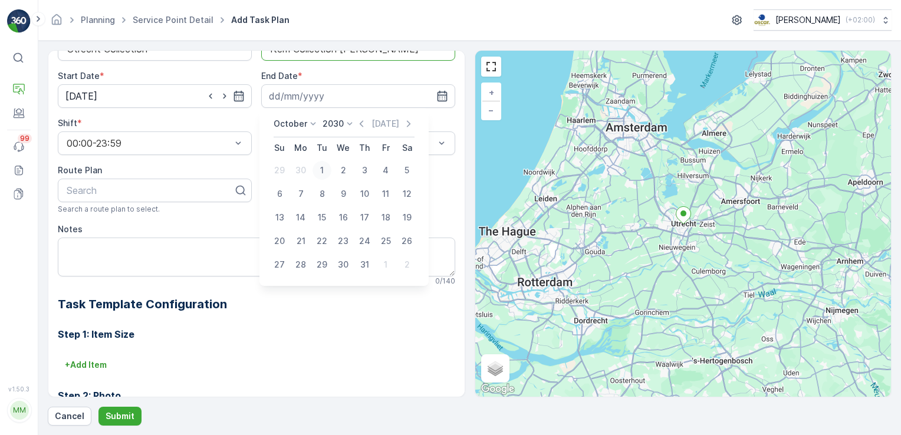
click at [321, 171] on div "1" at bounding box center [321, 170] width 19 height 19
type input "01.10.2030"
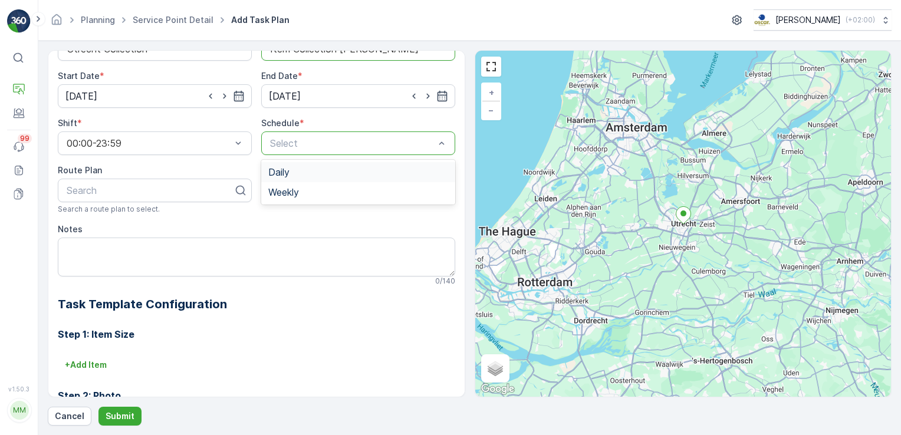
click at [290, 174] on div "Daily" at bounding box center [358, 172] width 180 height 11
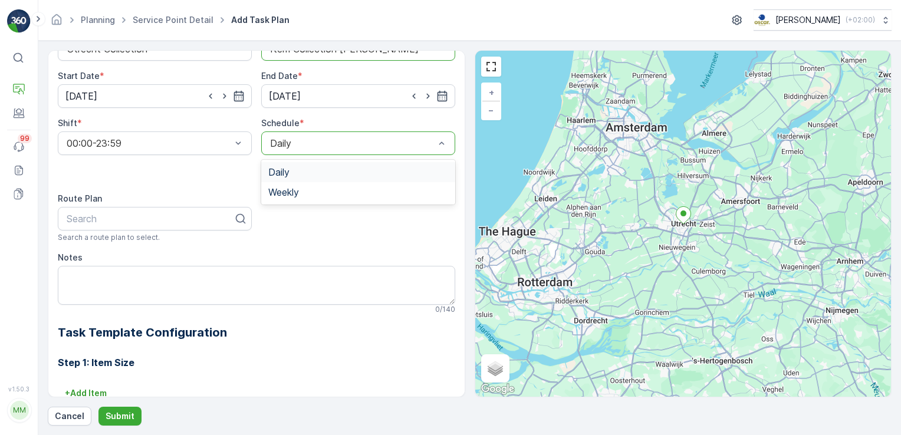
click at [315, 145] on div at bounding box center [352, 143] width 167 height 11
click at [304, 192] on div "Weekly" at bounding box center [358, 192] width 180 height 11
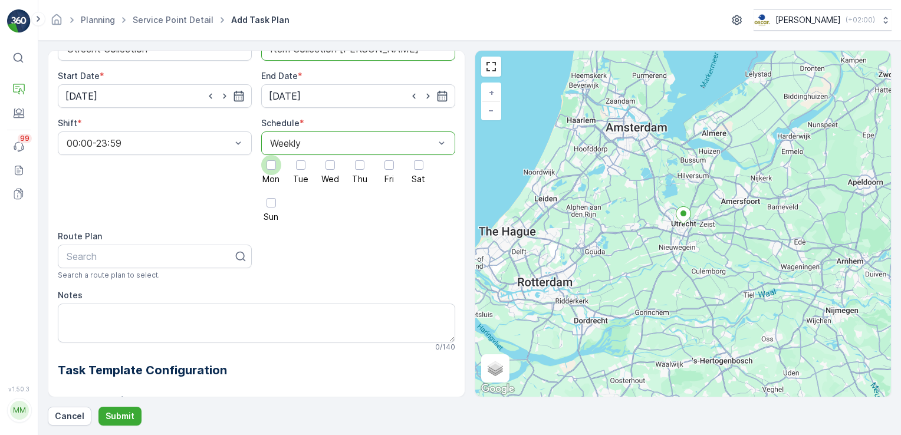
click at [271, 166] on div at bounding box center [270, 164] width 9 height 9
click at [271, 155] on input "Mon" at bounding box center [271, 155] width 0 height 0
drag, startPoint x: 303, startPoint y: 164, endPoint x: 318, endPoint y: 165, distance: 14.8
click at [318, 165] on div "Mon Tue Wed Thu Fri Sat Sun" at bounding box center [358, 188] width 194 height 66
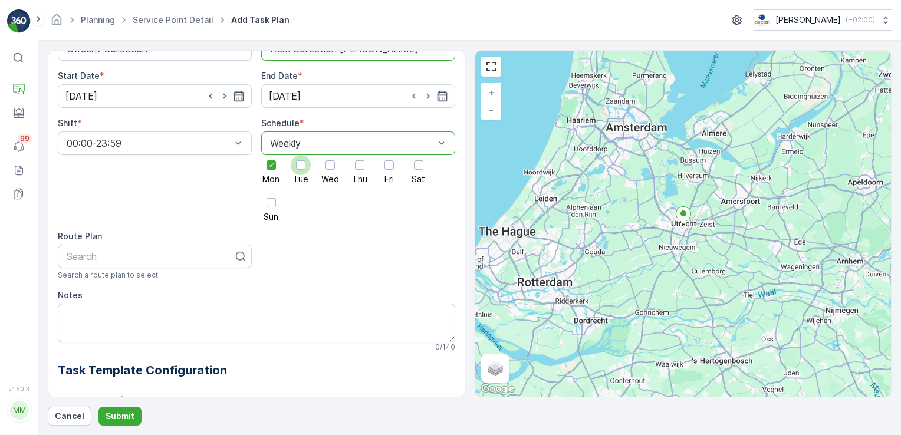
click at [299, 162] on div at bounding box center [300, 164] width 9 height 9
click at [301, 155] on input "Tue" at bounding box center [301, 155] width 0 height 0
click at [325, 164] on div at bounding box center [329, 164] width 9 height 9
click at [330, 155] on input "Wed" at bounding box center [330, 155] width 0 height 0
drag, startPoint x: 358, startPoint y: 165, endPoint x: 399, endPoint y: 163, distance: 40.7
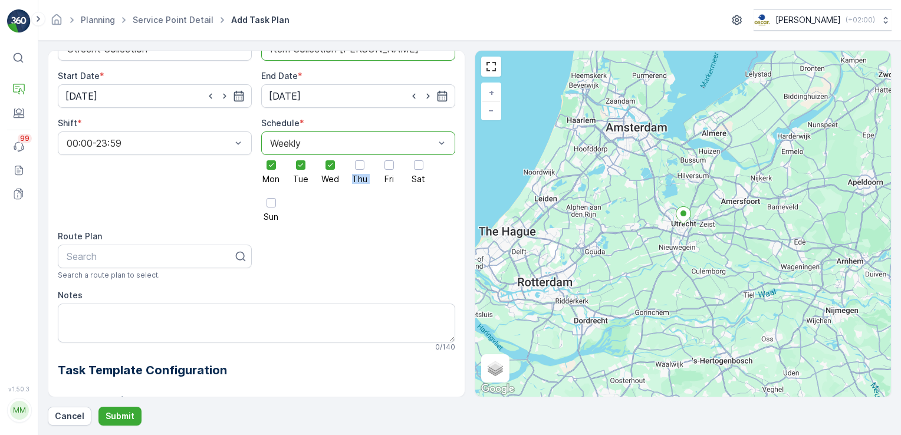
click at [399, 163] on div "Mon Tue Wed Thu Fri Sat Sun" at bounding box center [358, 188] width 194 height 66
drag, startPoint x: 399, startPoint y: 163, endPoint x: 357, endPoint y: 167, distance: 42.1
click at [357, 167] on div at bounding box center [359, 164] width 9 height 9
click at [360, 155] on input "Thu" at bounding box center [360, 155] width 0 height 0
click at [387, 164] on div at bounding box center [388, 164] width 9 height 9
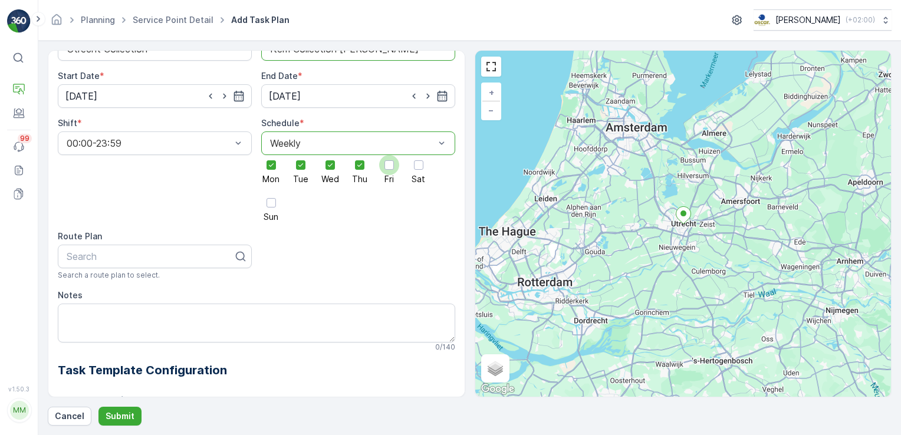
click at [389, 155] on input "Fri" at bounding box center [389, 155] width 0 height 0
click at [424, 162] on div at bounding box center [419, 165] width 20 height 20
click at [419, 155] on input "Sat" at bounding box center [419, 155] width 0 height 0
click at [270, 203] on div at bounding box center [270, 202] width 9 height 9
click at [271, 193] on input "Sun" at bounding box center [271, 193] width 0 height 0
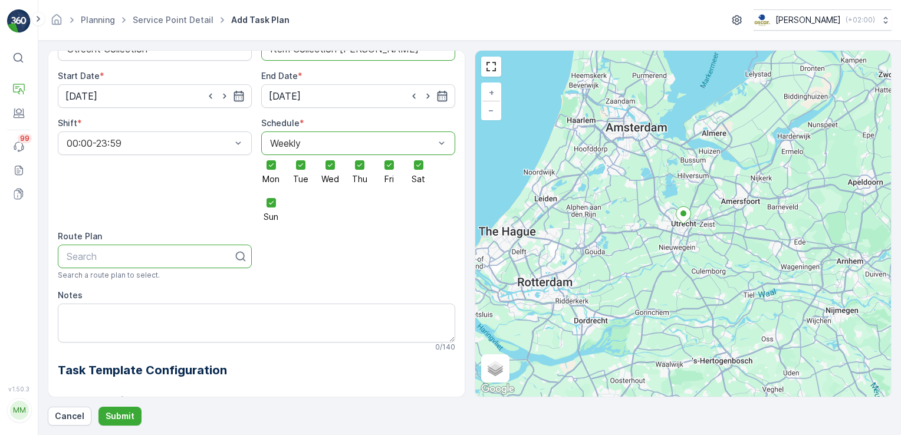
click at [163, 261] on div at bounding box center [149, 256] width 169 height 11
type input "Binnenstad"
click at [156, 302] on div "Binnenstad Zuid" at bounding box center [155, 305] width 180 height 11
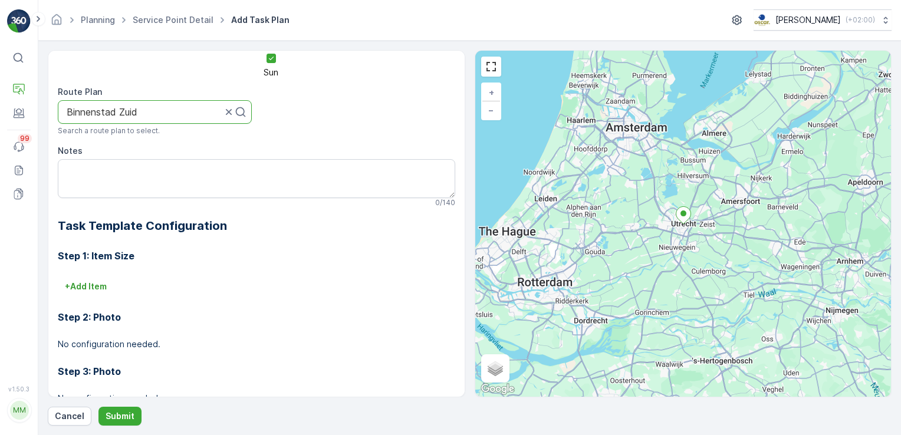
scroll to position [327, 0]
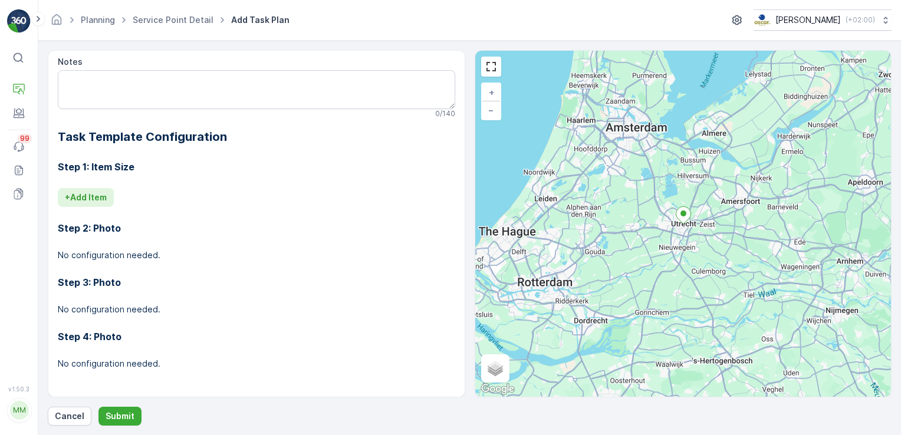
click at [101, 197] on p "+ Add Item" at bounding box center [86, 198] width 42 height 12
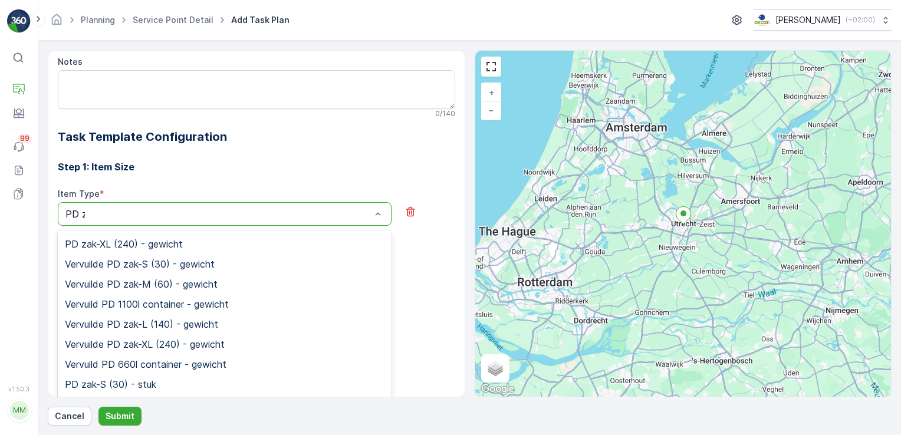
scroll to position [19, 0]
type input "PD zak"
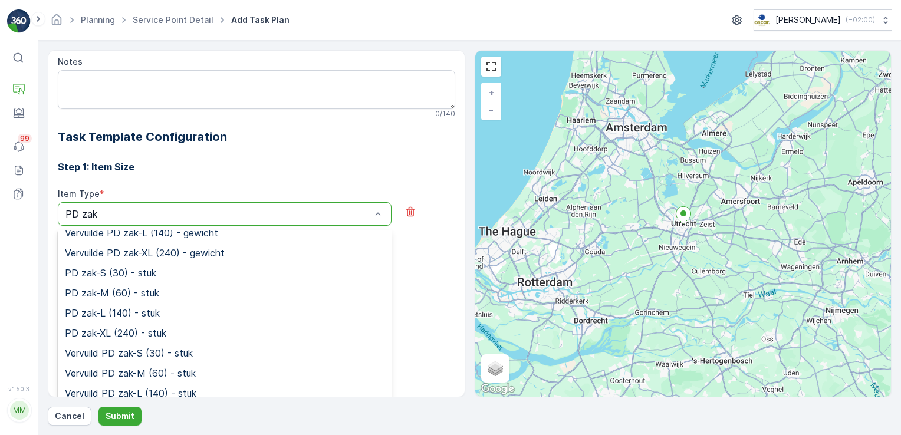
scroll to position [133, 0]
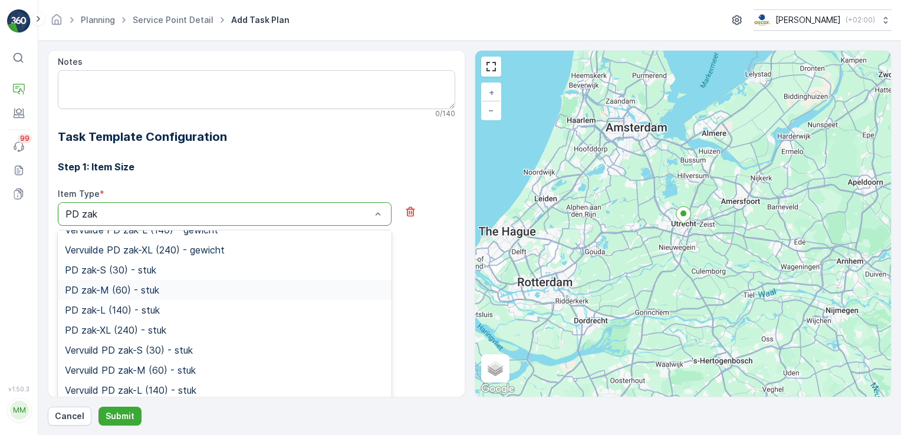
click at [166, 283] on div "PD zak-M (60) - stuk" at bounding box center [225, 290] width 334 height 20
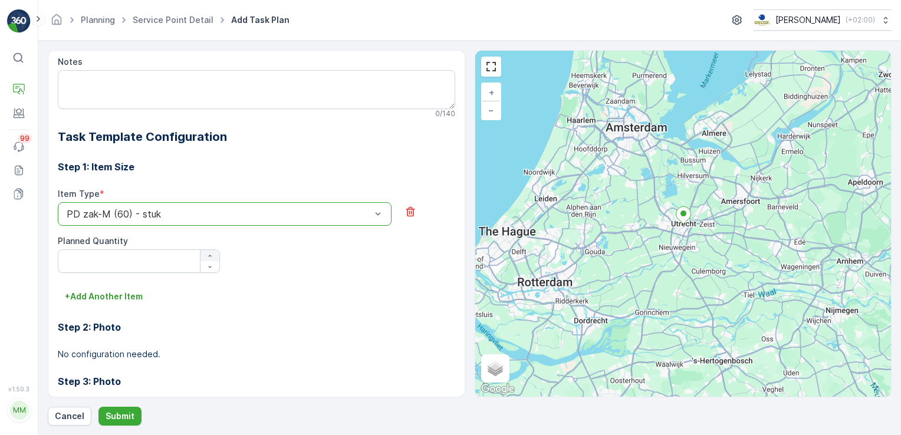
click at [213, 254] on div "button" at bounding box center [209, 255] width 19 height 7
type Quantity "1"
click at [110, 296] on p "+ Add Another Item" at bounding box center [104, 297] width 78 height 12
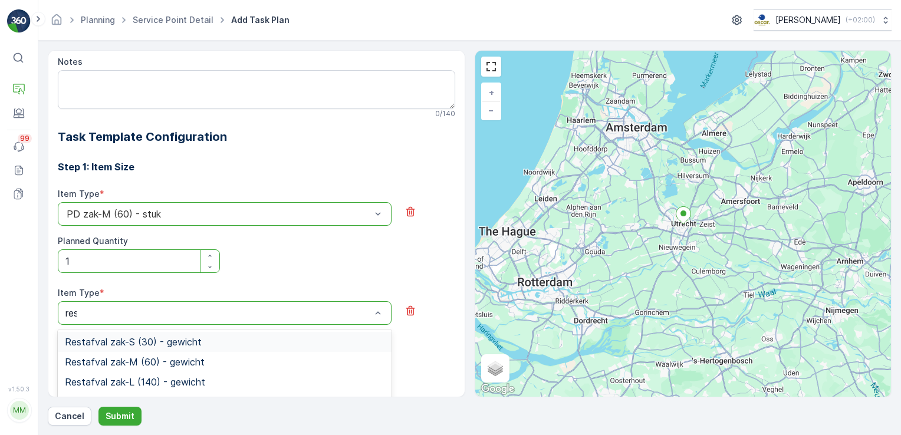
type input "rest"
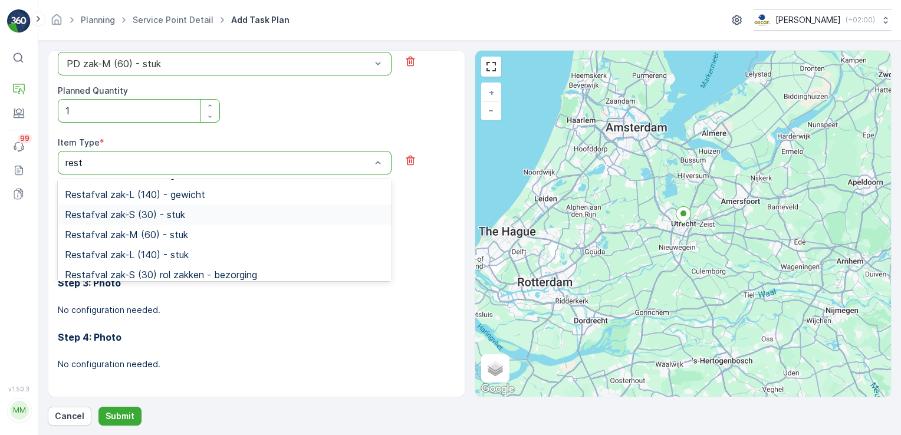
scroll to position [46, 0]
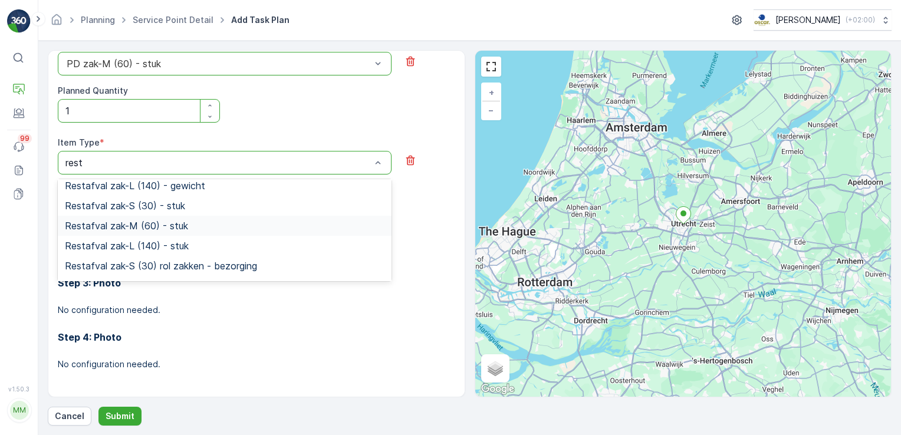
click at [155, 225] on span "Restafval zak-M (60) - stuk" at bounding box center [126, 225] width 123 height 11
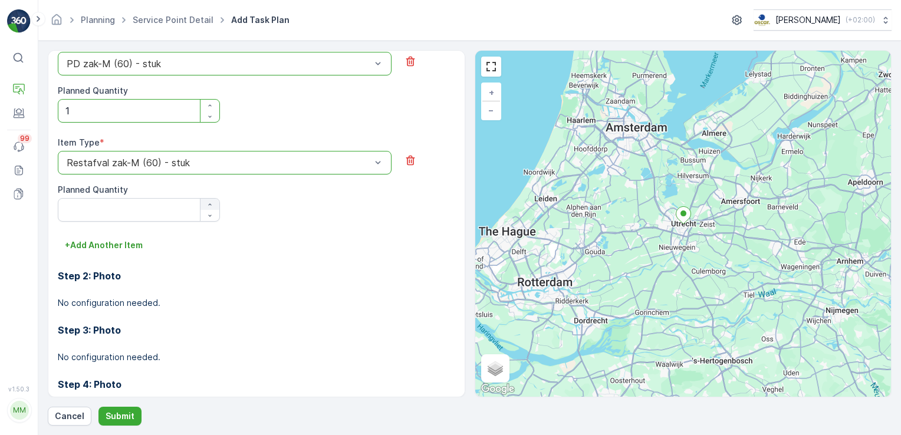
click at [213, 204] on div "button" at bounding box center [209, 204] width 19 height 7
type Quantity "2"
click at [120, 245] on p "+ Add Another Item" at bounding box center [104, 245] width 78 height 12
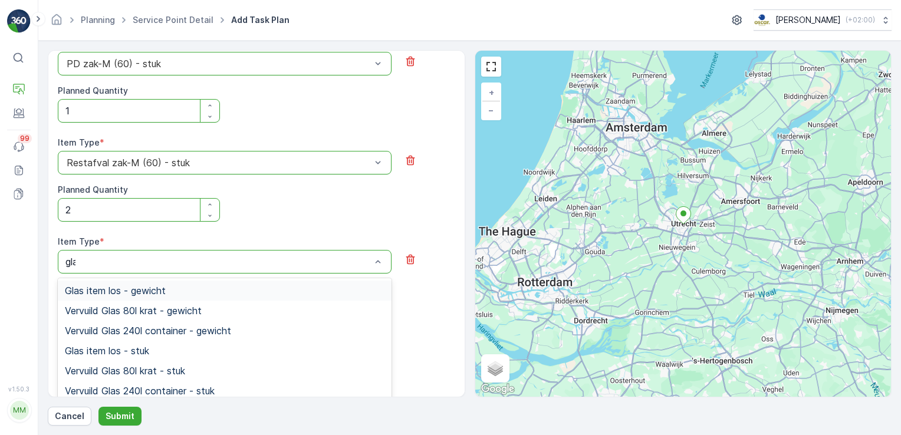
type input "glas"
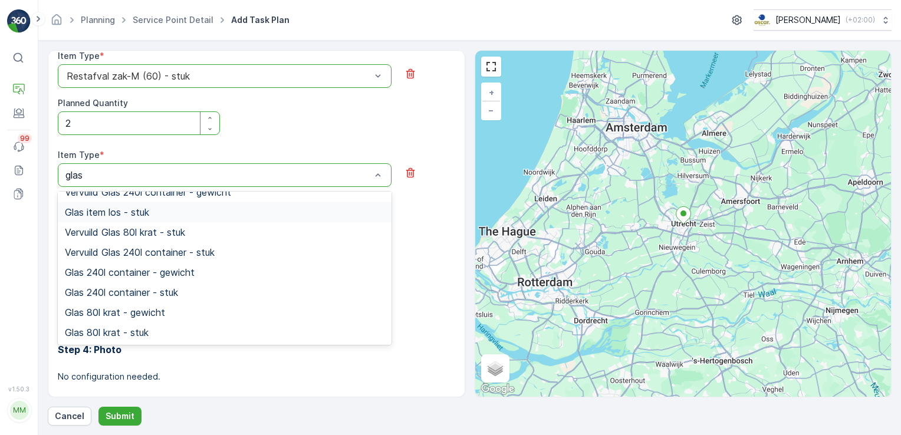
scroll to position [565, 0]
click at [167, 327] on div "Glas 80l krat - stuk" at bounding box center [225, 332] width 320 height 11
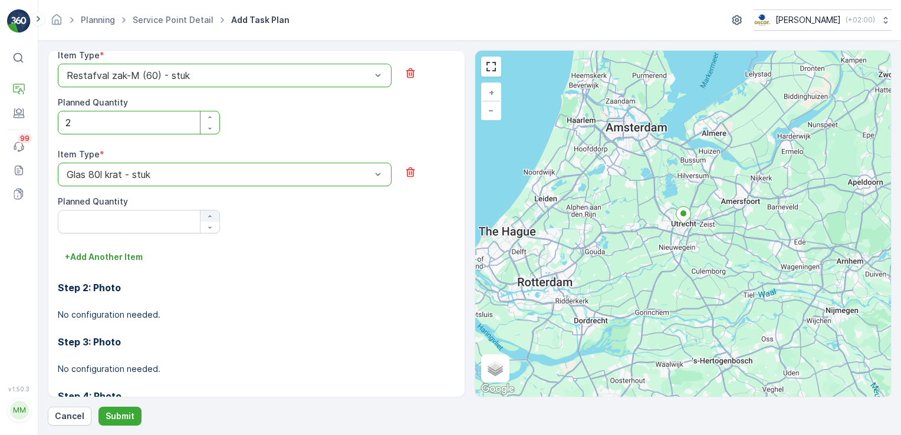
click at [211, 214] on icon "button" at bounding box center [209, 216] width 7 height 7
type Quantity "1"
click at [123, 254] on p "+ Add Another Item" at bounding box center [104, 257] width 78 height 12
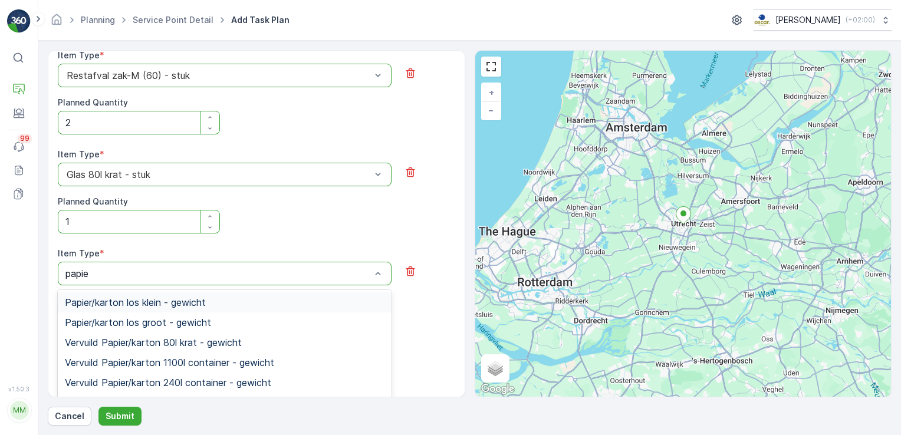
type input "papier"
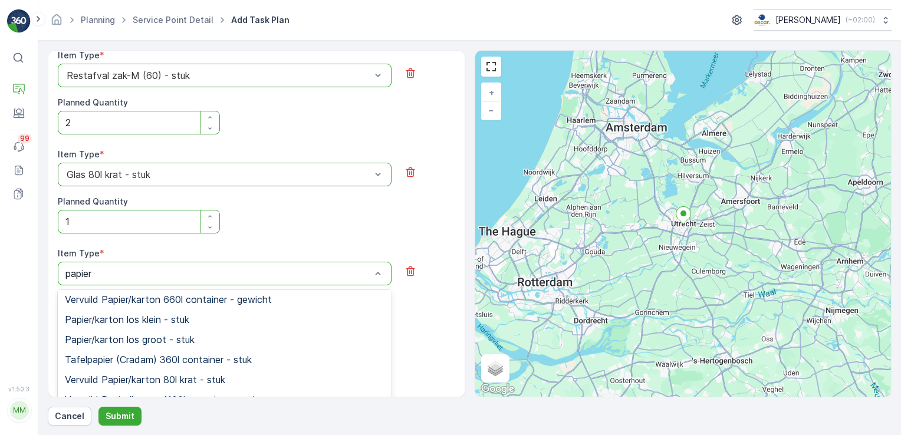
scroll to position [106, 0]
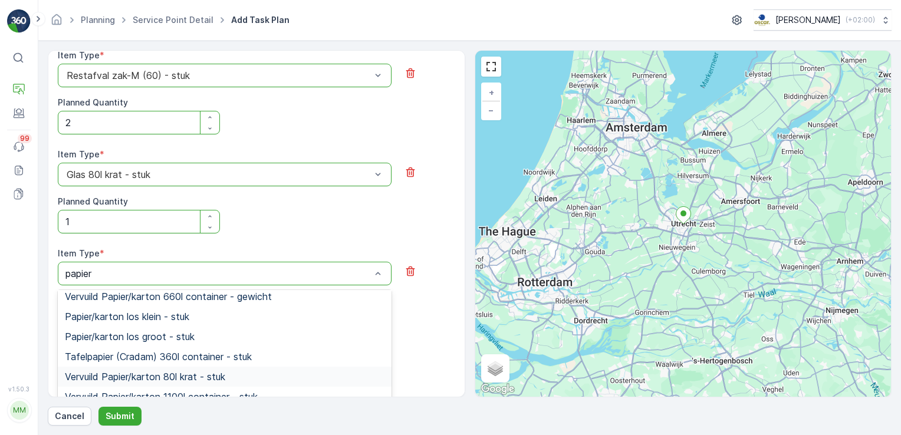
click at [172, 377] on span "Vervuild Papier/karton 80l krat - stuk" at bounding box center [145, 376] width 160 height 11
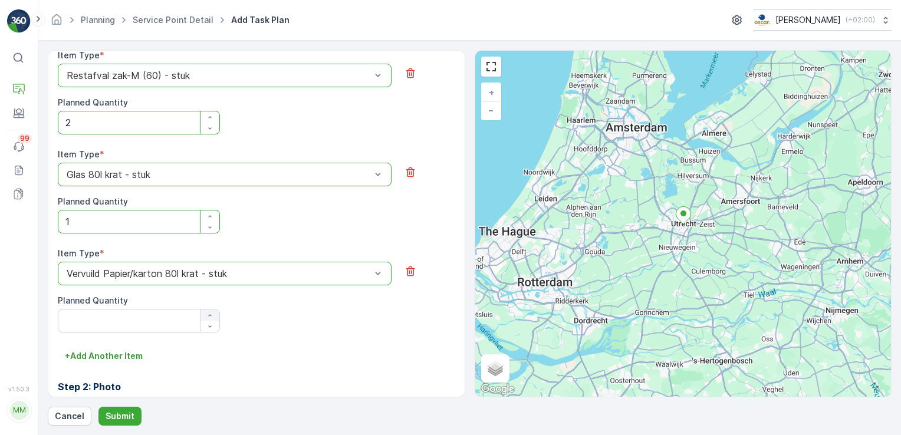
click at [211, 314] on icon "button" at bounding box center [209, 315] width 7 height 7
type Quantity "1"
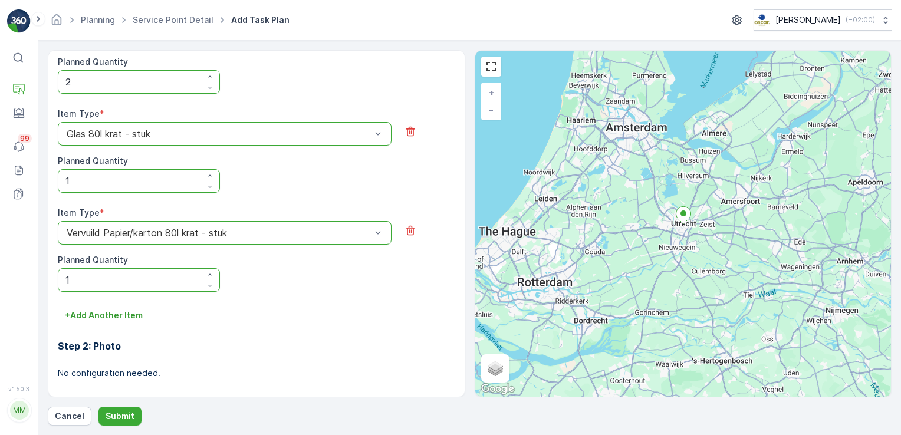
scroll to position [723, 0]
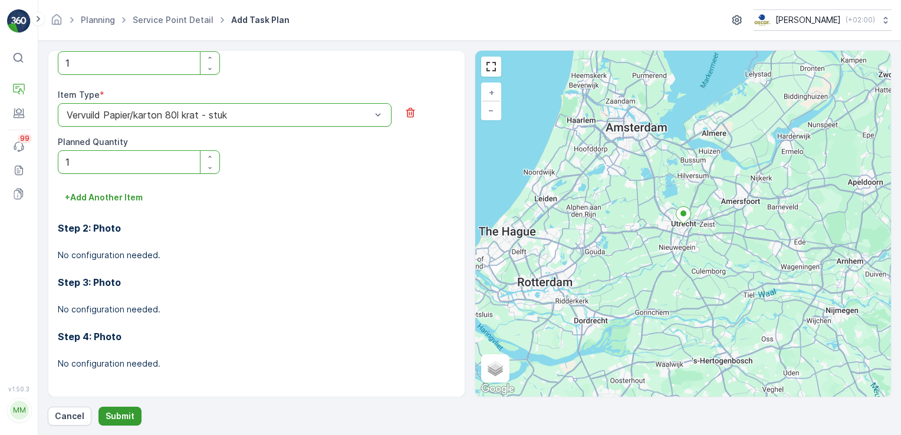
click at [116, 414] on p "Submit" at bounding box center [120, 416] width 29 height 12
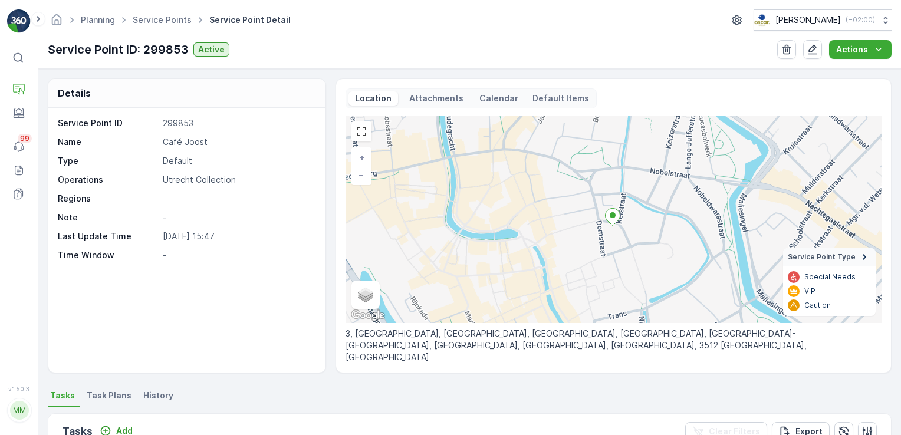
click at [407, 101] on p "Attachments" at bounding box center [436, 99] width 58 height 12
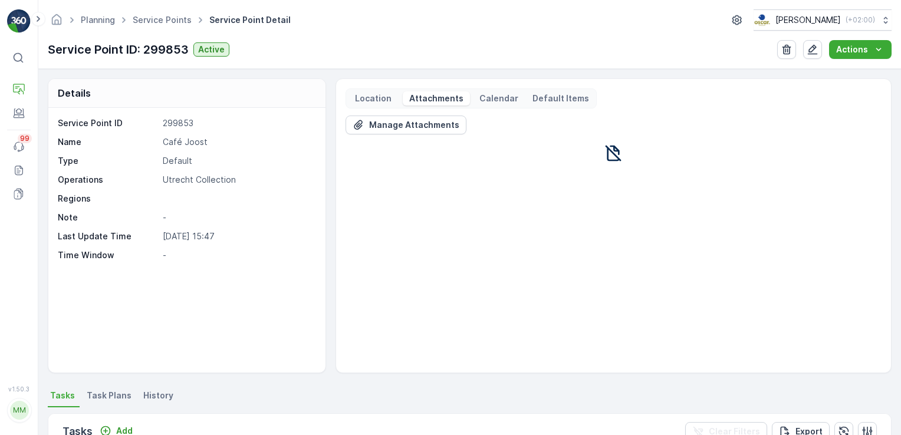
click at [374, 93] on p "Location" at bounding box center [373, 99] width 40 height 12
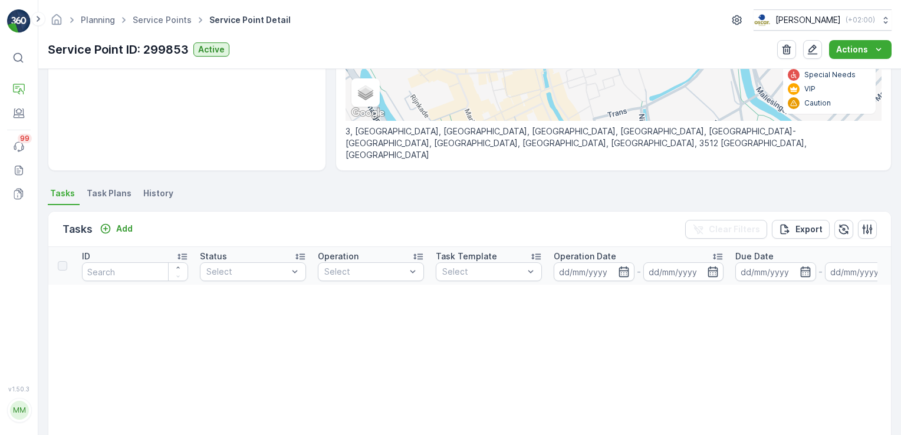
scroll to position [202, 0]
click at [104, 195] on span "Task Plans" at bounding box center [109, 194] width 45 height 12
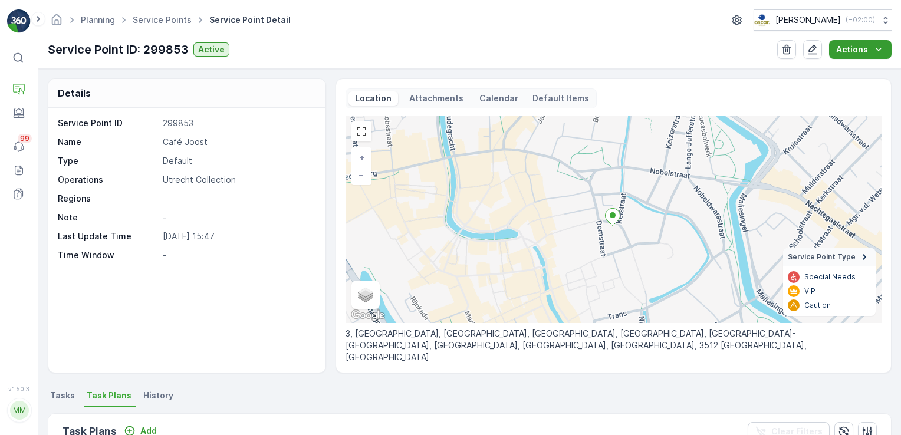
click at [874, 54] on icon "Actions" at bounding box center [879, 50] width 12 height 12
click at [443, 94] on p "Attachments" at bounding box center [436, 99] width 58 height 12
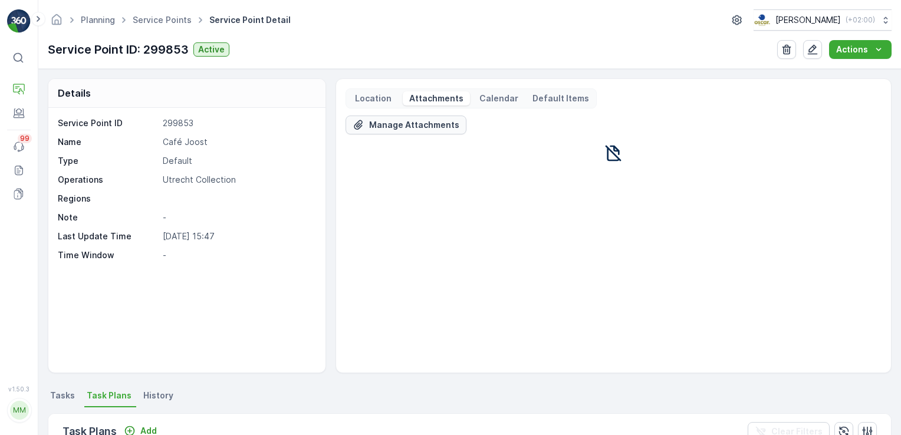
click at [420, 123] on p "Manage Attachments" at bounding box center [414, 125] width 90 height 12
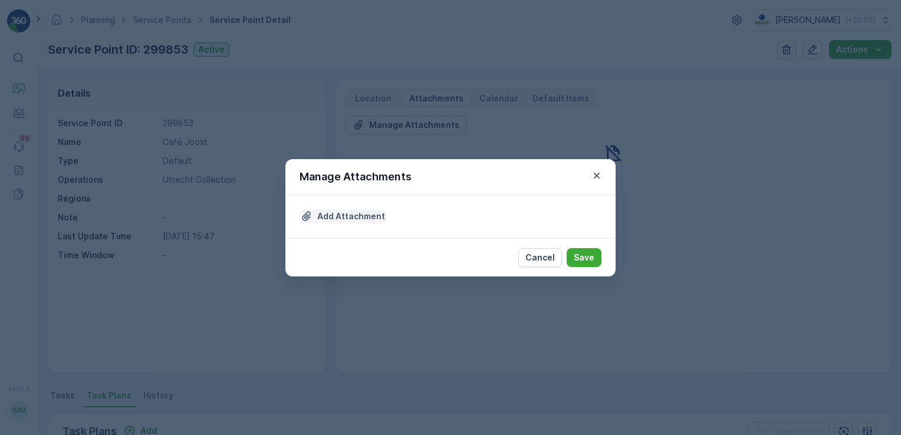
click at [344, 215] on p "Add Attachment" at bounding box center [351, 216] width 68 height 12
click at [599, 175] on icon "button" at bounding box center [597, 176] width 12 height 12
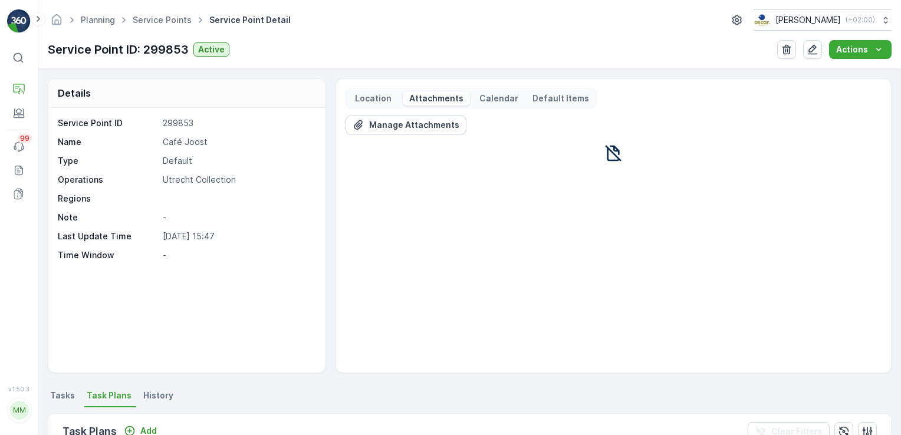
click at [150, 88] on div "Details" at bounding box center [186, 93] width 277 height 29
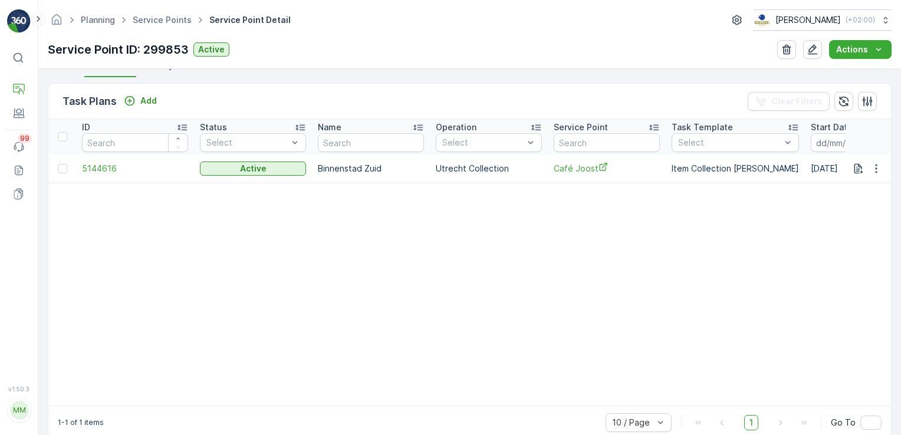
scroll to position [333, 0]
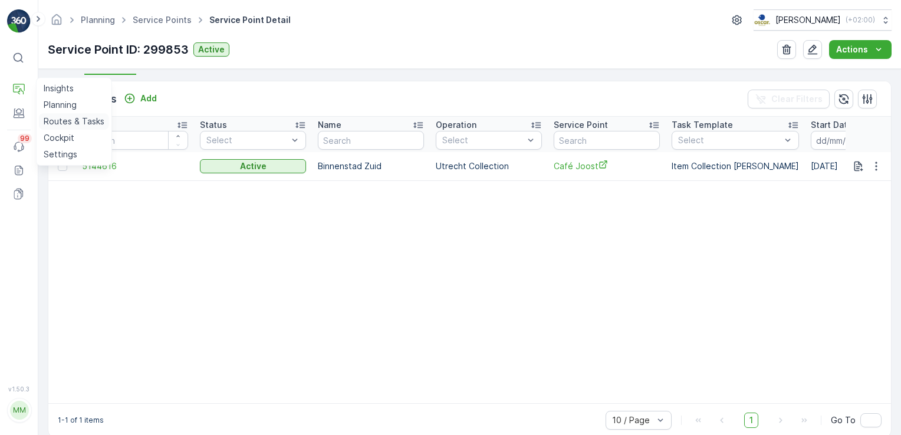
click at [59, 120] on p "Routes & Tasks" at bounding box center [74, 122] width 61 height 12
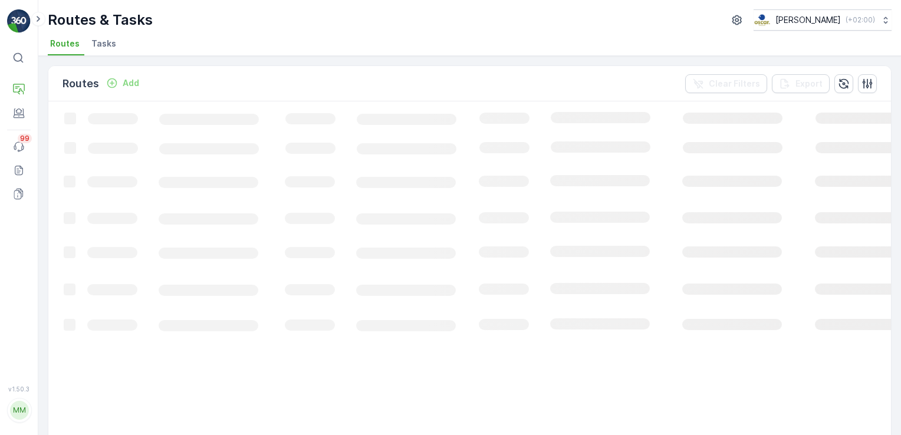
click at [94, 46] on span "Tasks" at bounding box center [103, 44] width 25 height 12
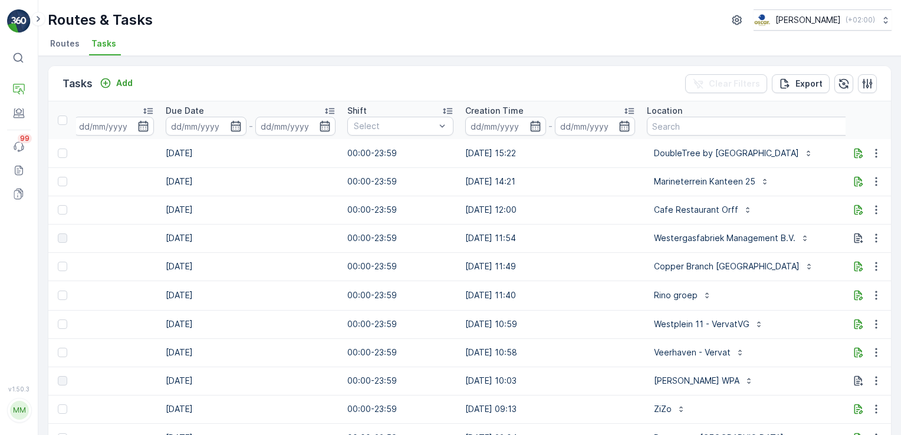
scroll to position [0, 592]
click at [684, 126] on input "text" at bounding box center [771, 126] width 250 height 19
type input "IJver"
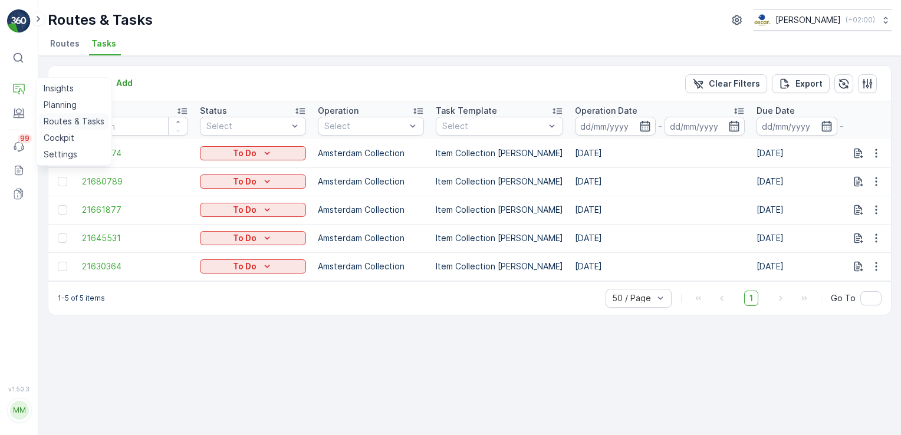
click at [54, 124] on p "Routes & Tasks" at bounding box center [74, 122] width 61 height 12
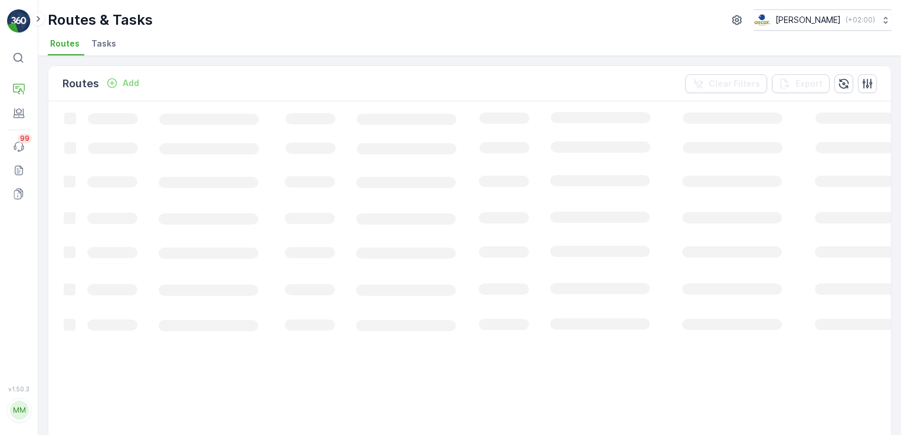
click at [108, 51] on li "Tasks" at bounding box center [105, 45] width 32 height 20
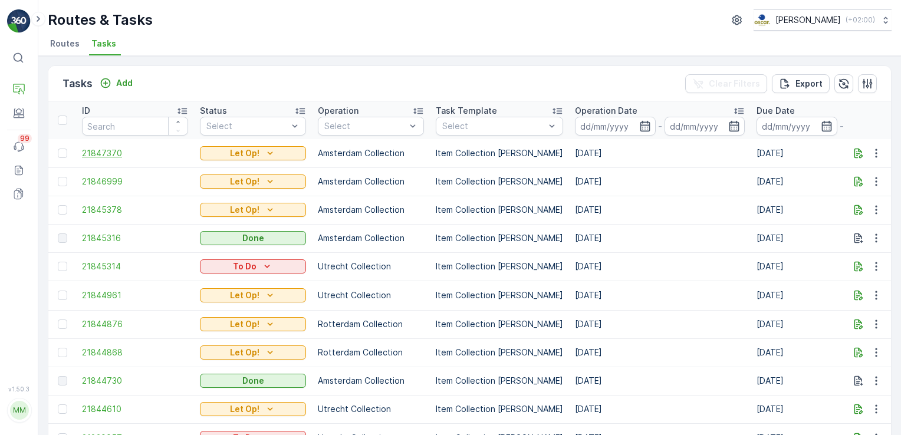
click at [116, 150] on span "21847370" at bounding box center [135, 153] width 106 height 12
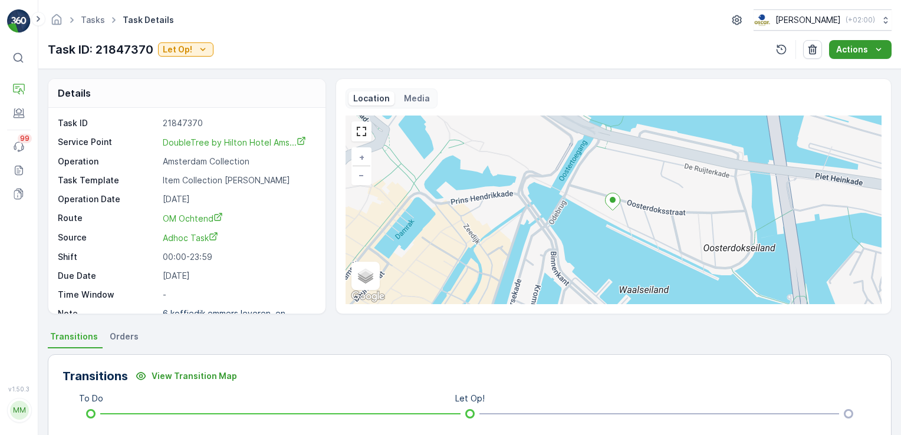
click at [861, 51] on p "Actions" at bounding box center [852, 50] width 32 height 12
click at [676, 93] on div "Location Media" at bounding box center [613, 98] width 536 height 20
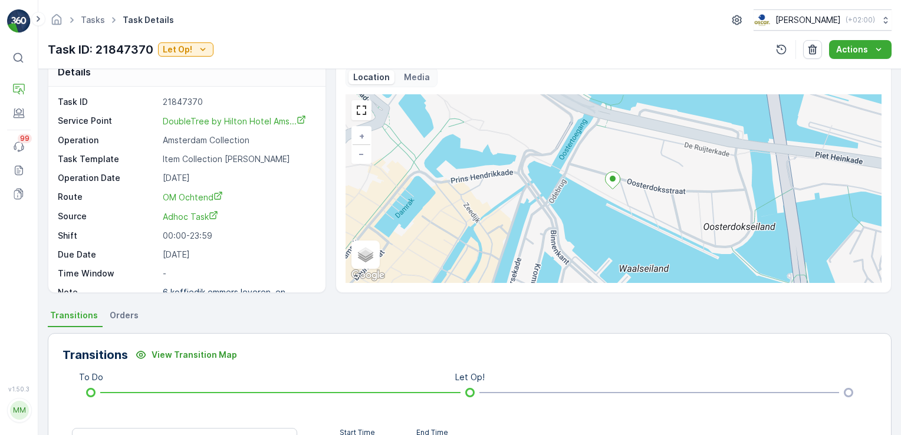
scroll to position [14, 0]
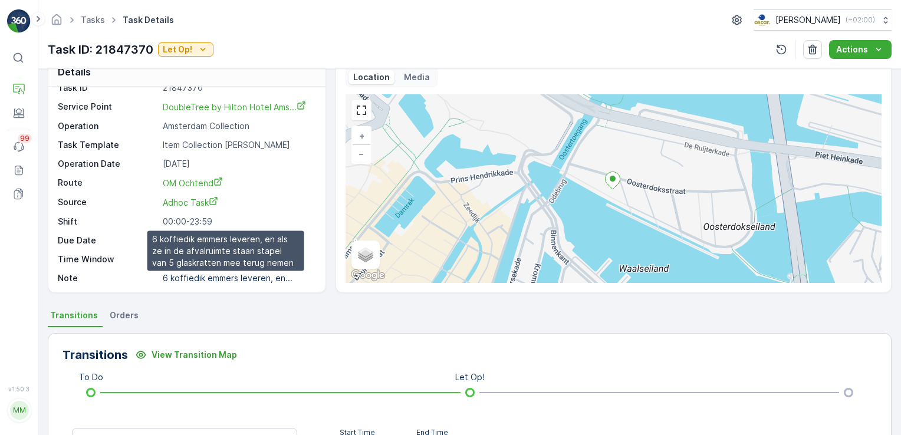
click at [208, 273] on p "6 koffiedik emmers leveren, en..." at bounding box center [228, 278] width 130 height 10
drag, startPoint x: 208, startPoint y: 272, endPoint x: 195, endPoint y: 273, distance: 12.4
click at [195, 273] on p "6 koffiedik emmers leveren, en..." at bounding box center [228, 278] width 130 height 10
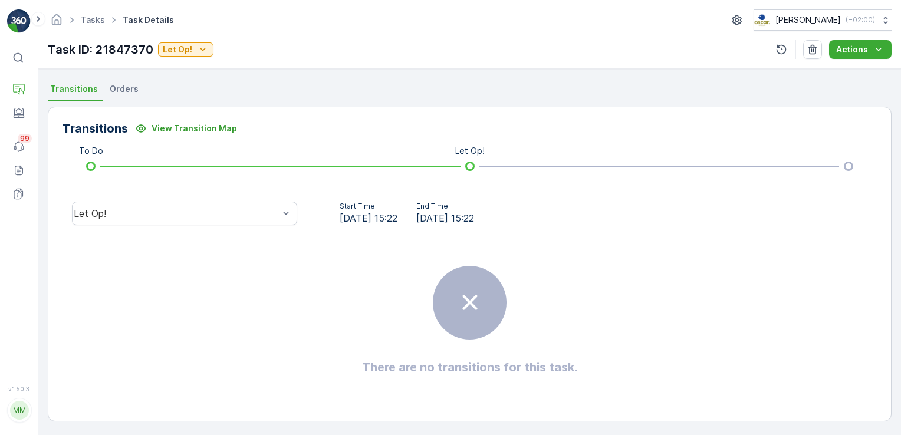
scroll to position [0, 0]
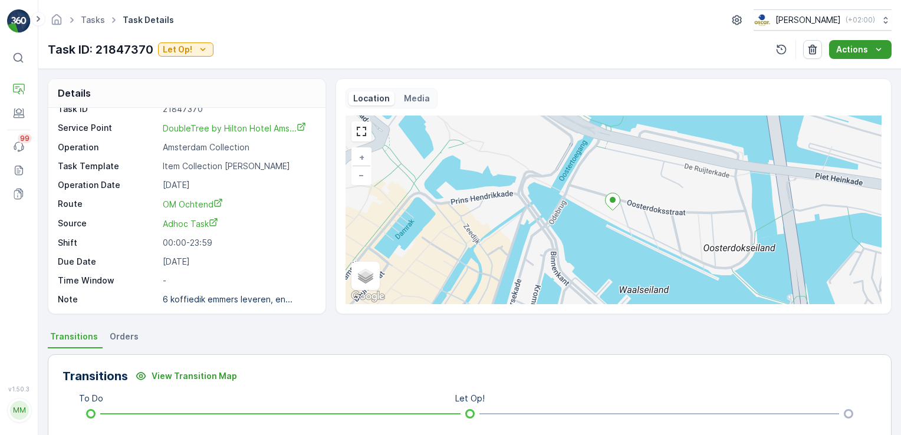
click at [858, 46] on p "Actions" at bounding box center [852, 50] width 32 height 12
click at [781, 51] on icon "button" at bounding box center [781, 50] width 12 height 12
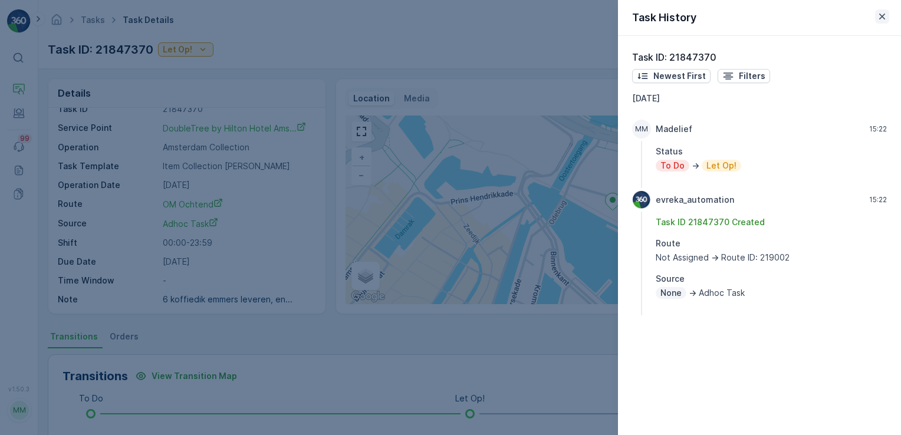
click at [882, 14] on icon "button" at bounding box center [882, 17] width 12 height 12
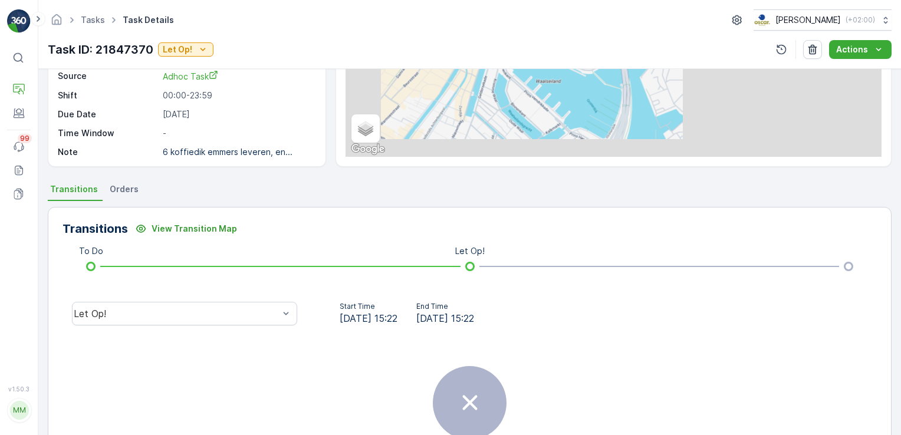
scroll to position [163, 0]
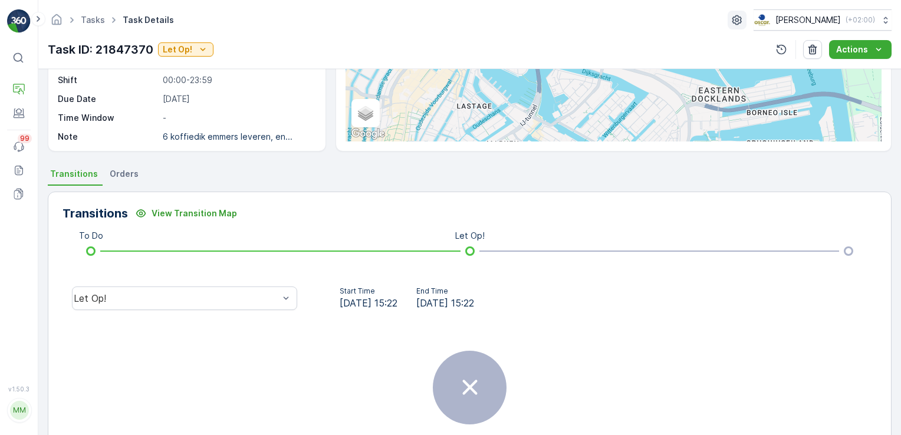
click at [732, 18] on icon "button" at bounding box center [736, 20] width 9 height 10
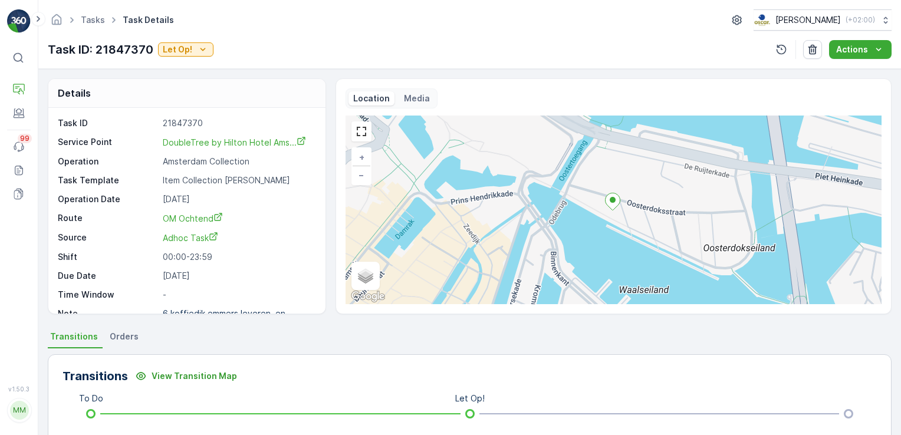
scroll to position [14, 0]
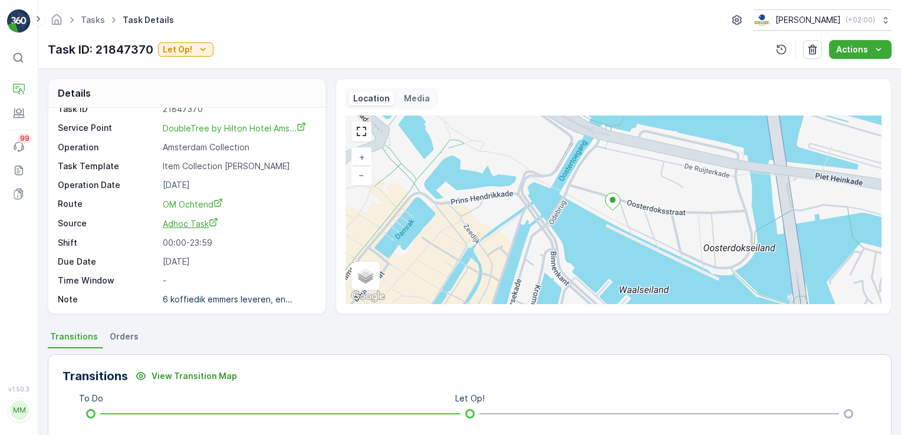
click at [196, 222] on span "Adhoc Task" at bounding box center [190, 224] width 55 height 10
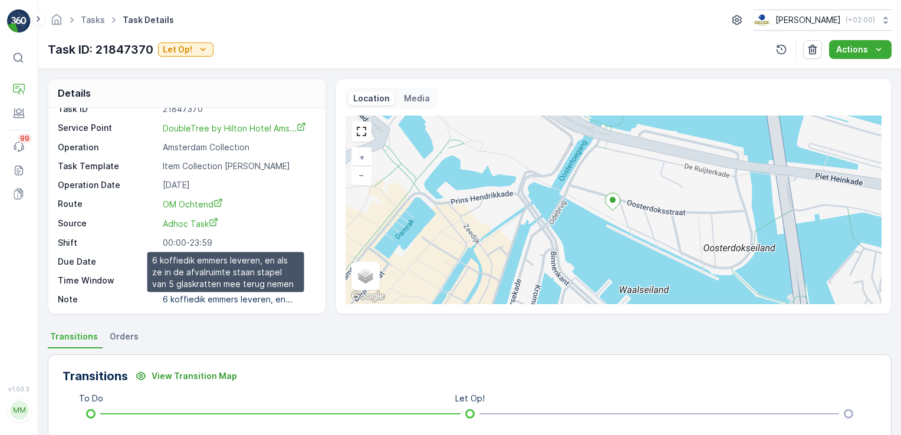
click at [241, 302] on p "6 koffiedik emmers leveren, en..." at bounding box center [228, 299] width 130 height 10
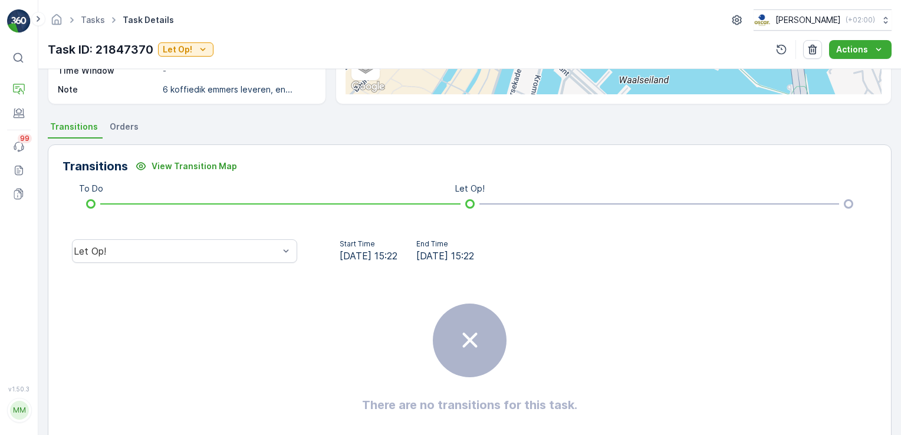
scroll to position [0, 0]
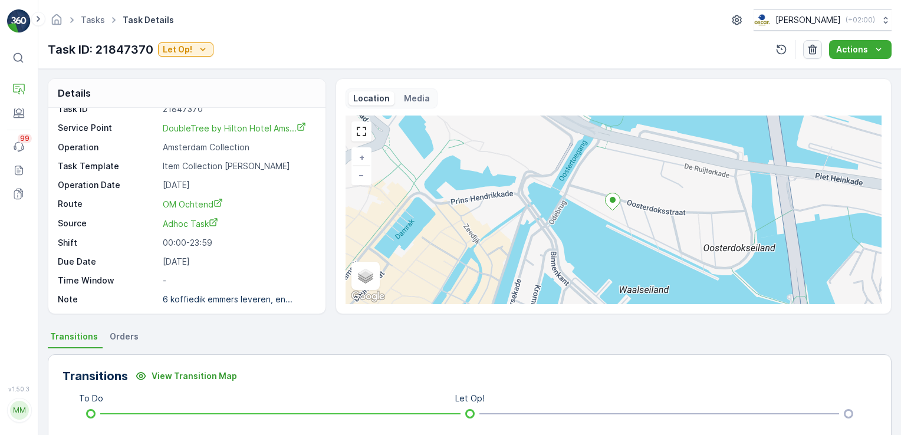
click at [821, 45] on button "button" at bounding box center [812, 49] width 19 height 19
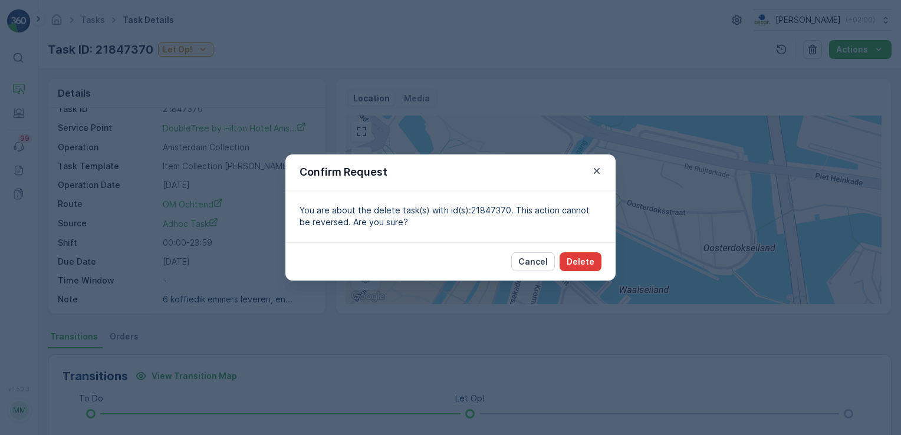
click at [571, 265] on p "Delete" at bounding box center [581, 262] width 28 height 12
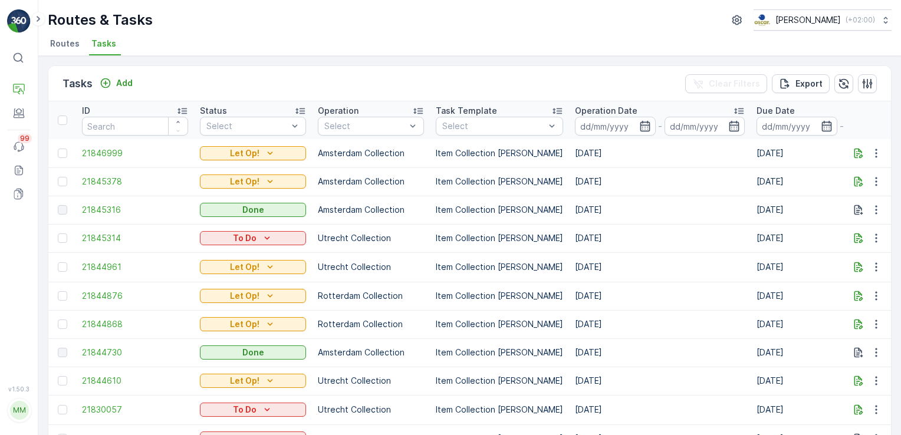
click at [107, 90] on div "Add" at bounding box center [116, 83] width 42 height 15
click at [109, 86] on icon "Add" at bounding box center [106, 83] width 12 height 12
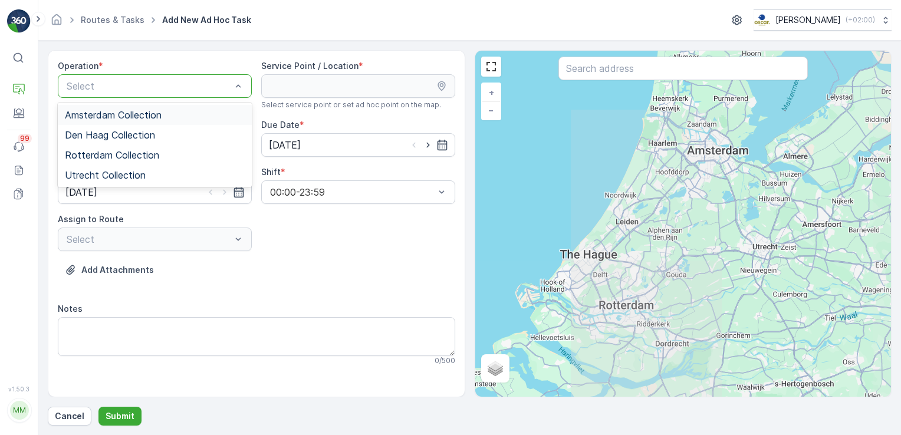
click at [154, 76] on div "Select" at bounding box center [155, 86] width 194 height 24
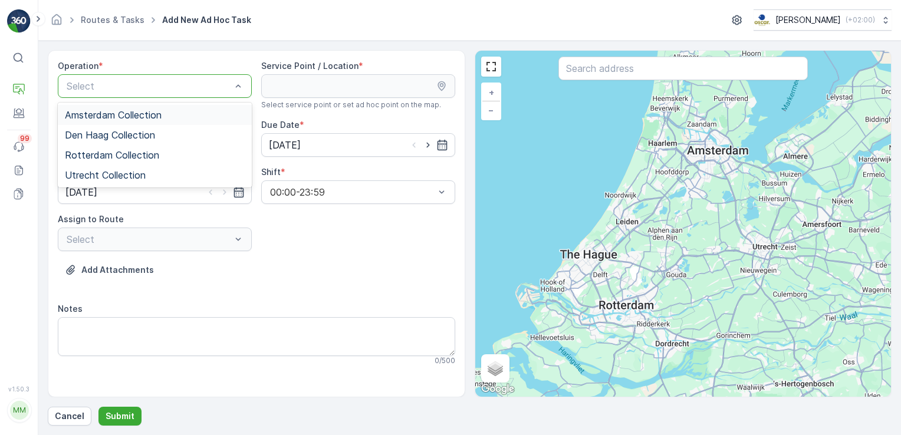
click at [153, 113] on span "Amsterdam Collection" at bounding box center [113, 115] width 97 height 11
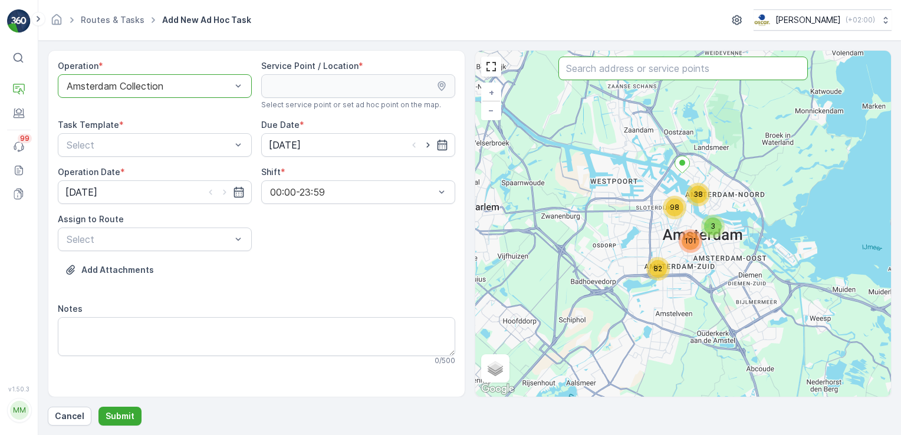
click at [620, 65] on input "text" at bounding box center [682, 69] width 249 height 24
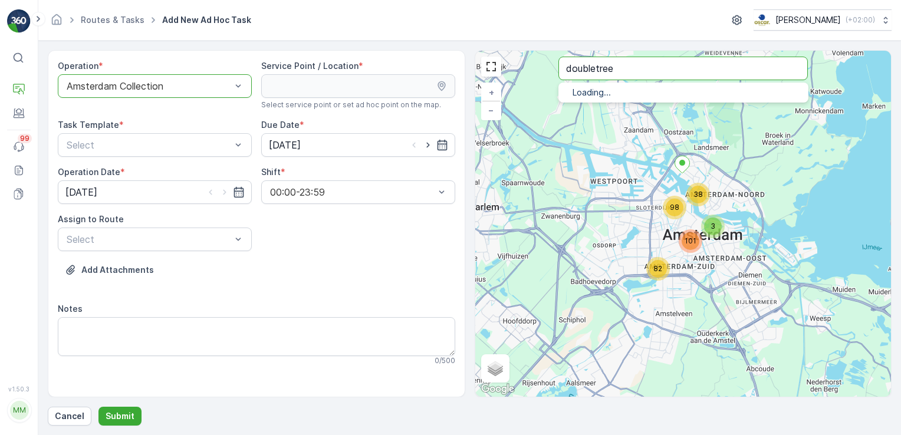
type input "doubletree"
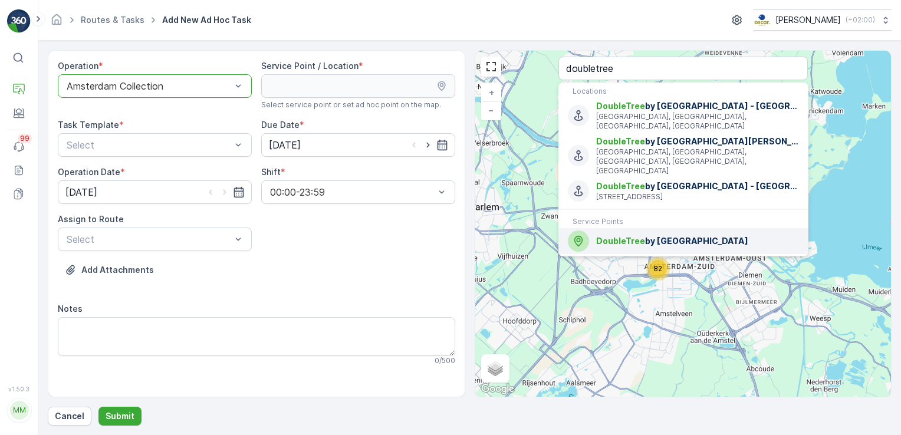
click at [574, 235] on icon "Menu" at bounding box center [578, 241] width 13 height 13
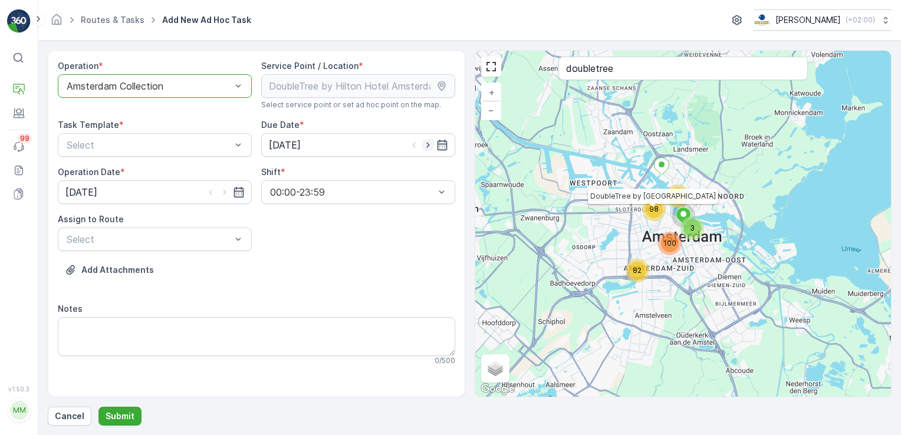
click at [427, 144] on icon "button" at bounding box center [428, 145] width 12 height 12
type input "18.09.2025"
click at [220, 190] on icon "button" at bounding box center [225, 192] width 12 height 12
type input "18.09.2025"
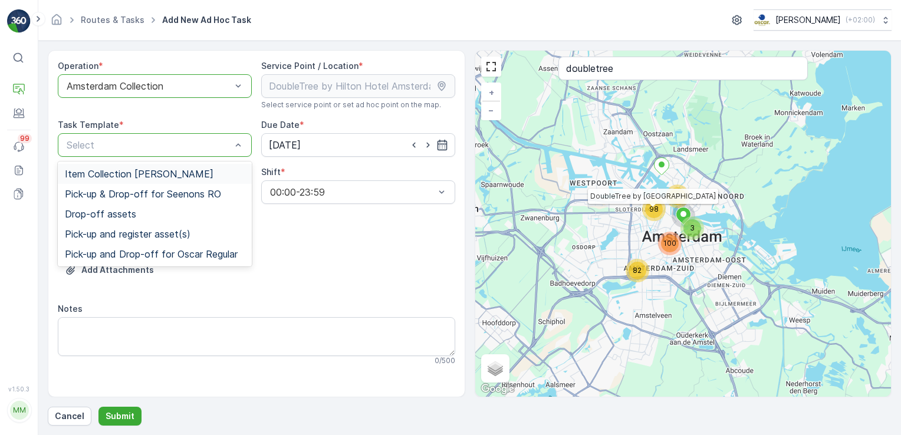
click at [192, 167] on div "Item Collection Oscar Regulier" at bounding box center [155, 174] width 194 height 20
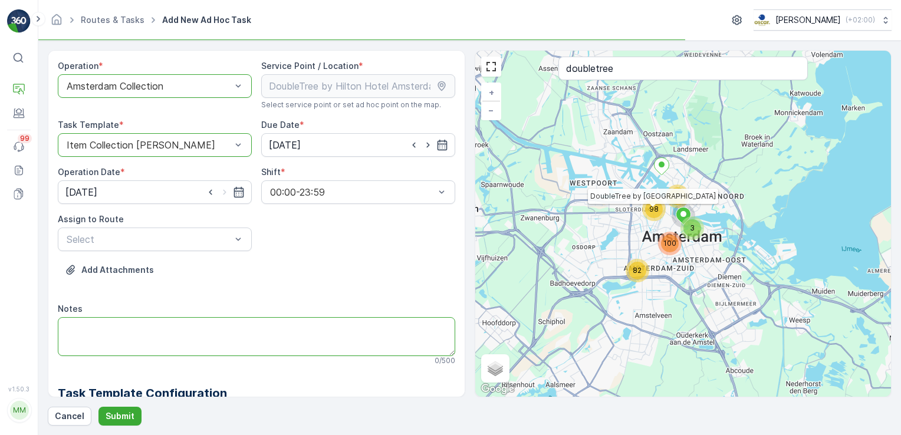
click at [130, 325] on textarea "Notes" at bounding box center [256, 336] width 397 height 39
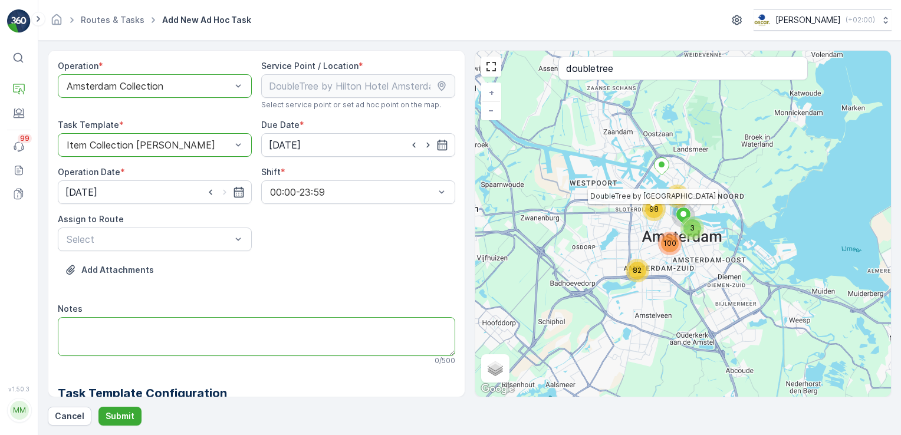
paste textarea "6 koffiedik emmers leveren, en als ze in de afvalruimte staan stapel van 5 glas…"
click at [171, 328] on textarea "6 koffiedik emmers leveren, en als ze in de afvalruimte staan stapel van 5 glas…" at bounding box center [256, 336] width 397 height 39
drag, startPoint x: 205, startPoint y: 335, endPoint x: 274, endPoint y: 330, distance: 69.1
click at [274, 330] on textarea "6 koffiedik emmers leveren en een 660L rest leveren. D, en als ze in de afvalru…" at bounding box center [256, 336] width 397 height 39
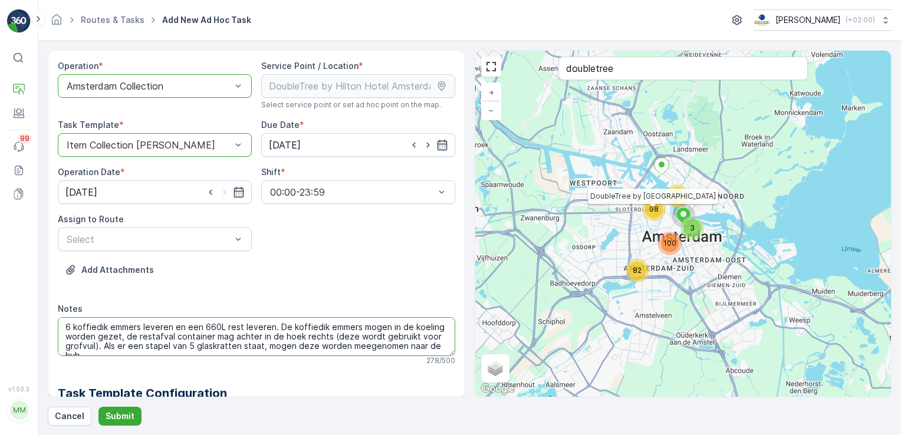
scroll to position [5, 0]
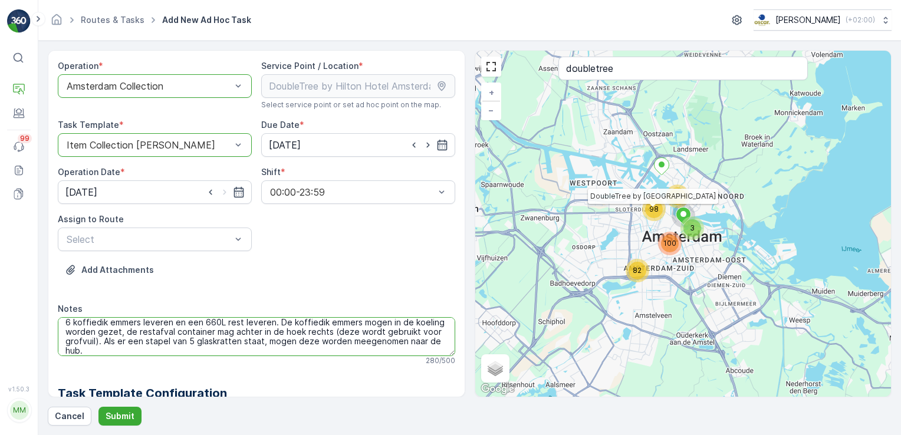
click at [125, 338] on textarea "6 koffiedik emmers leveren en een 660L rest leveren. De koffiedik emmers mogen …" at bounding box center [256, 336] width 397 height 39
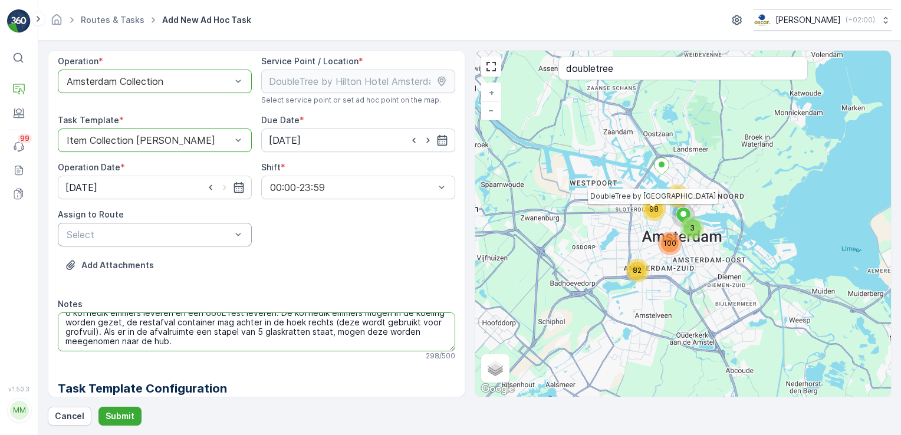
type textarea "6 koffiedik emmers leveren en een 660L rest leveren. De koffiedik emmers mogen …"
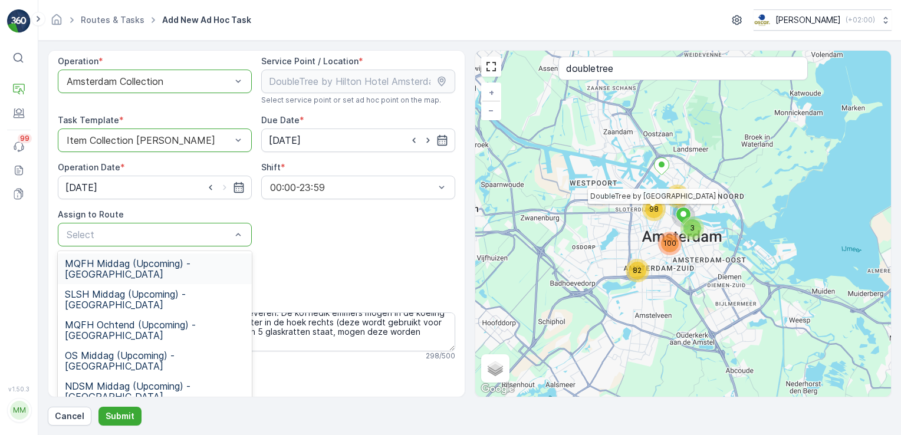
click at [227, 244] on div "Select" at bounding box center [155, 235] width 194 height 24
type input "om"
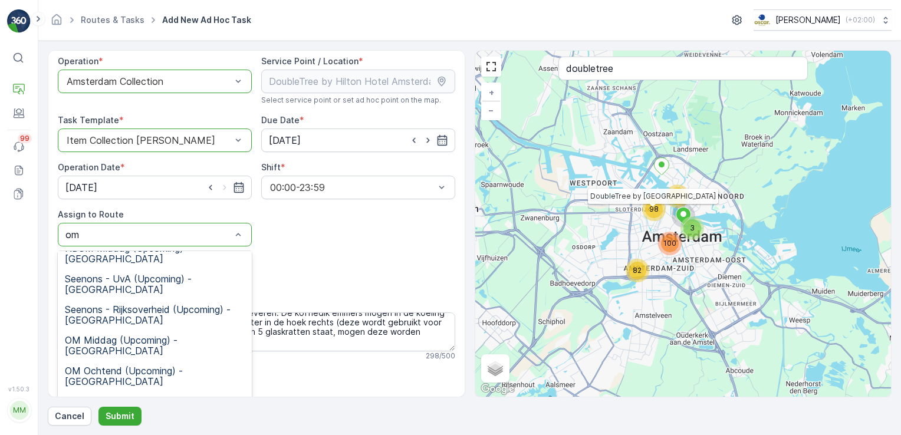
scroll to position [137, 0]
click at [114, 367] on span "OM Ochtend (Upcoming) - Amsterdam" at bounding box center [155, 377] width 180 height 21
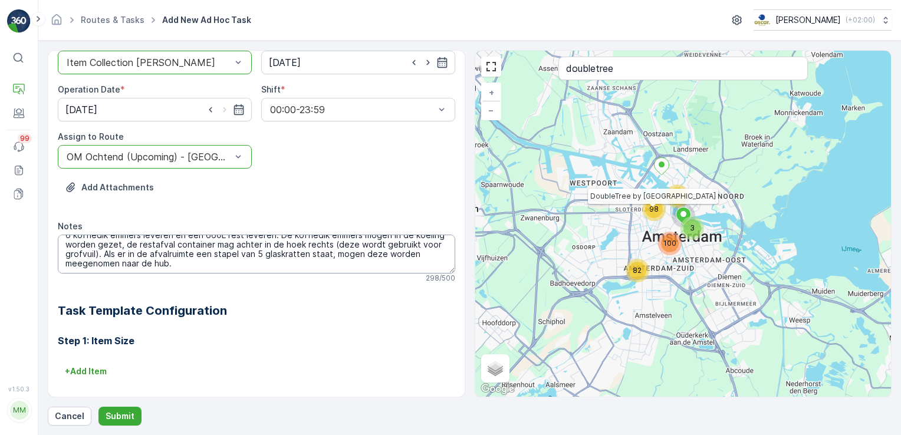
scroll to position [0, 0]
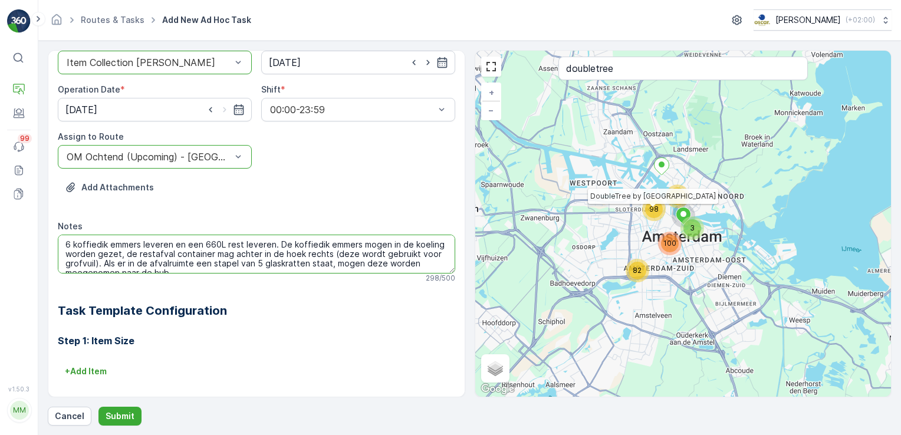
click at [325, 256] on textarea "6 koffiedik emmers leveren en een 660L rest leveren. De koffiedik emmers mogen …" at bounding box center [256, 254] width 397 height 39
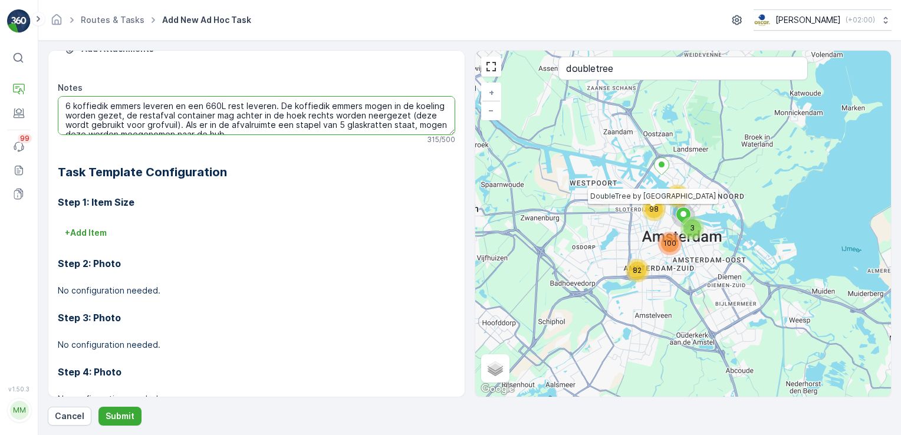
scroll to position [223, 0]
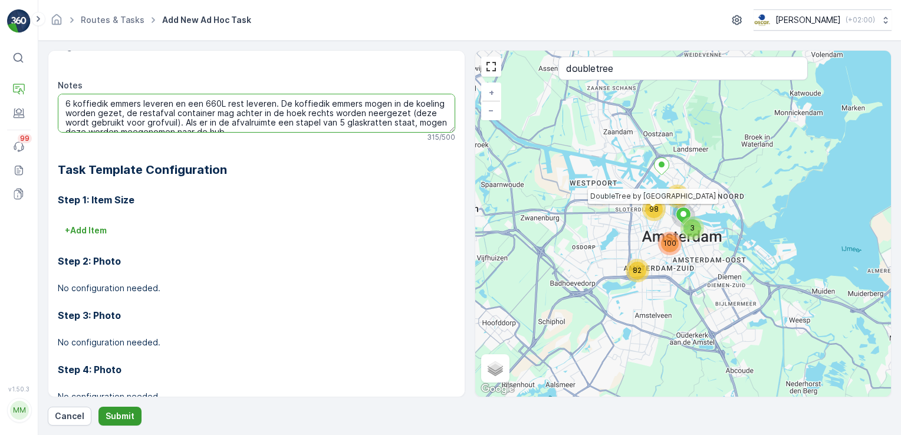
type textarea "6 koffiedik emmers leveren en een 660L rest leveren. De koffiedik emmers mogen …"
click at [110, 419] on p "Submit" at bounding box center [120, 416] width 29 height 12
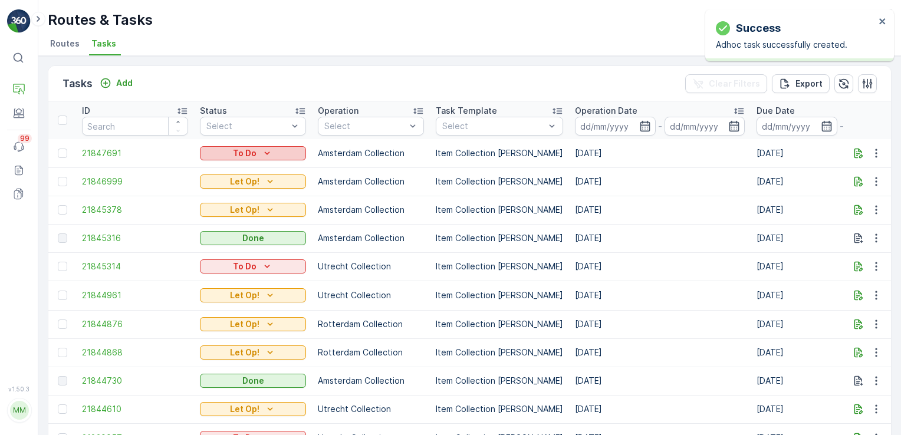
click at [281, 147] on div "To Do" at bounding box center [253, 153] width 97 height 12
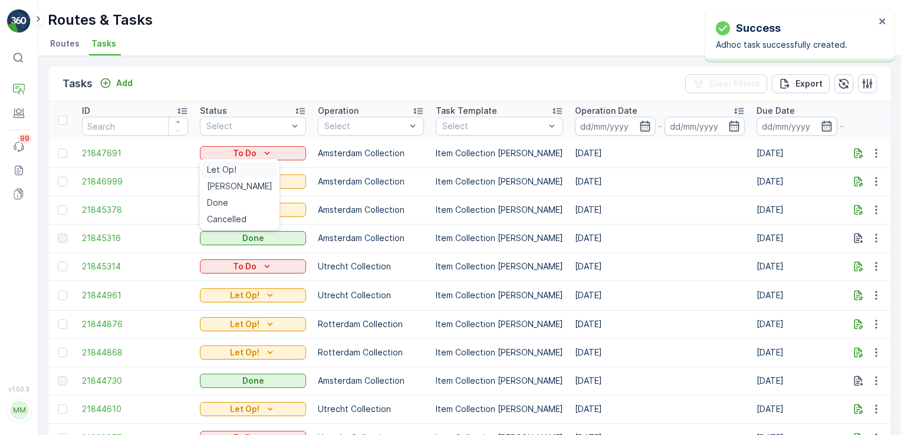
click at [229, 167] on span "Let Op!" at bounding box center [221, 170] width 29 height 12
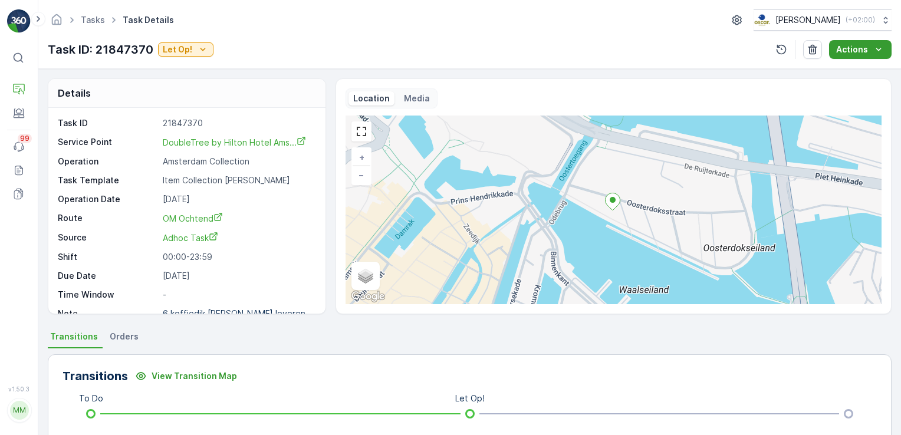
click at [850, 44] on p "Actions" at bounding box center [852, 50] width 32 height 12
click at [703, 96] on div "Location Media" at bounding box center [613, 98] width 536 height 20
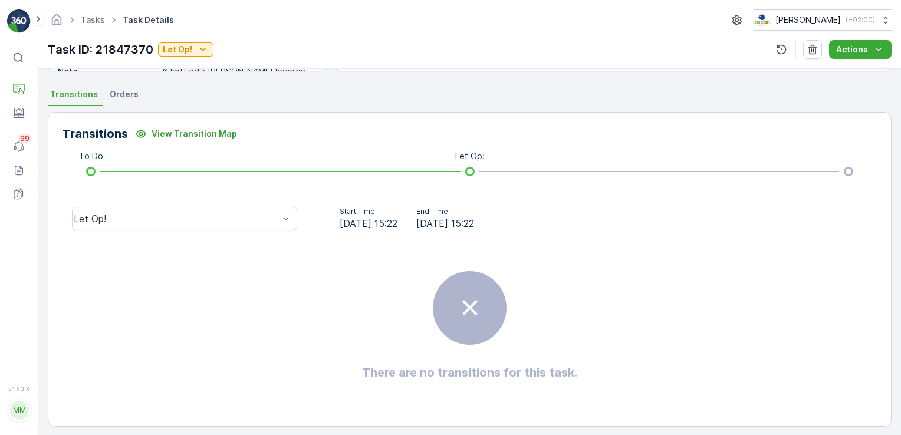
scroll to position [248, 0]
